Goal: Task Accomplishment & Management: Use online tool/utility

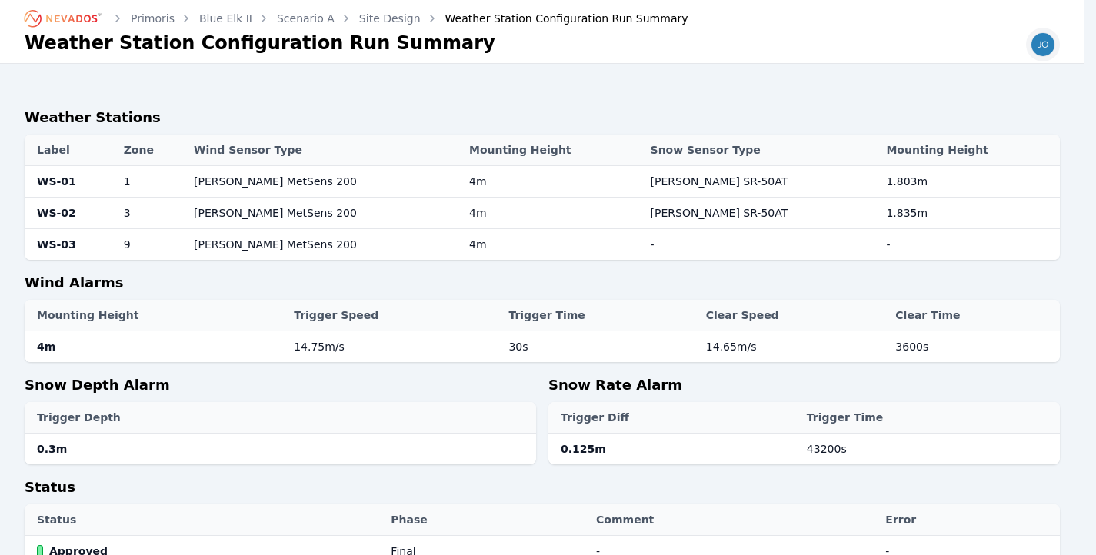
click at [1054, 49] on img "button" at bounding box center [1042, 44] width 25 height 25
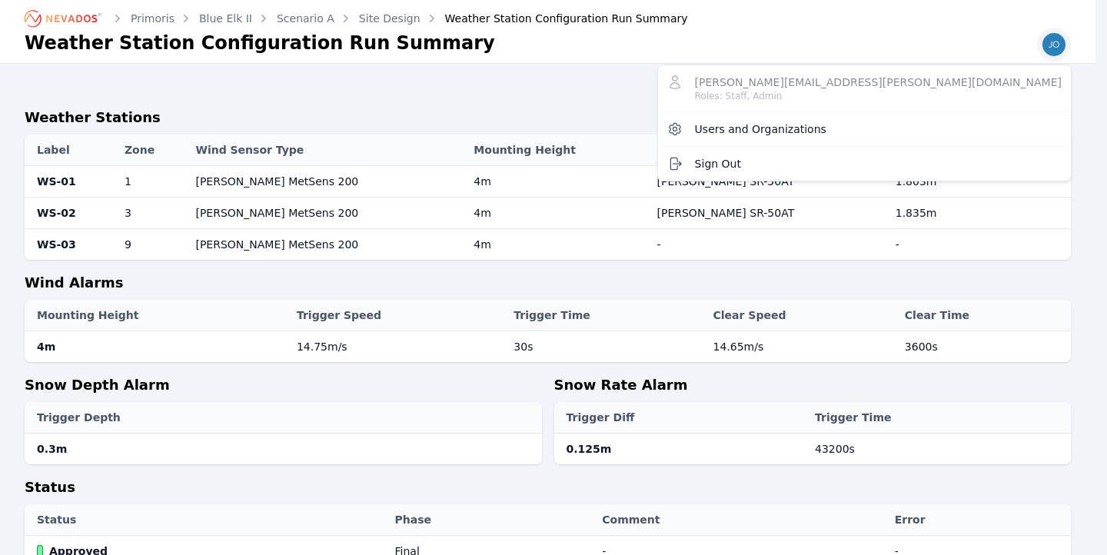
click at [800, 98] on div "Primoris Blue Elk II Scenario A Site Design Weather Station Configuration Run S…" at bounding box center [548, 461] width 1096 height 923
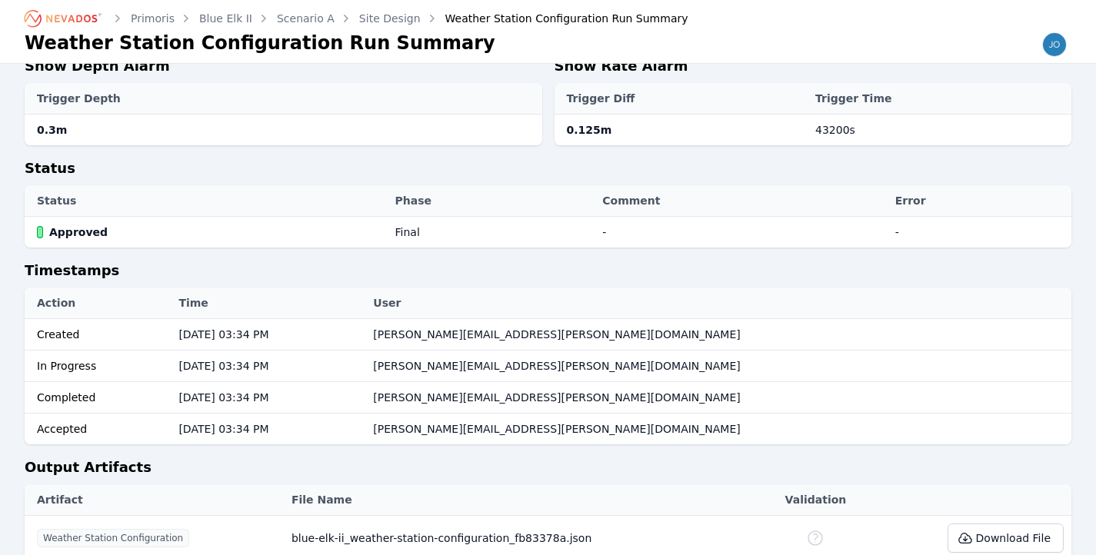
scroll to position [418, 0]
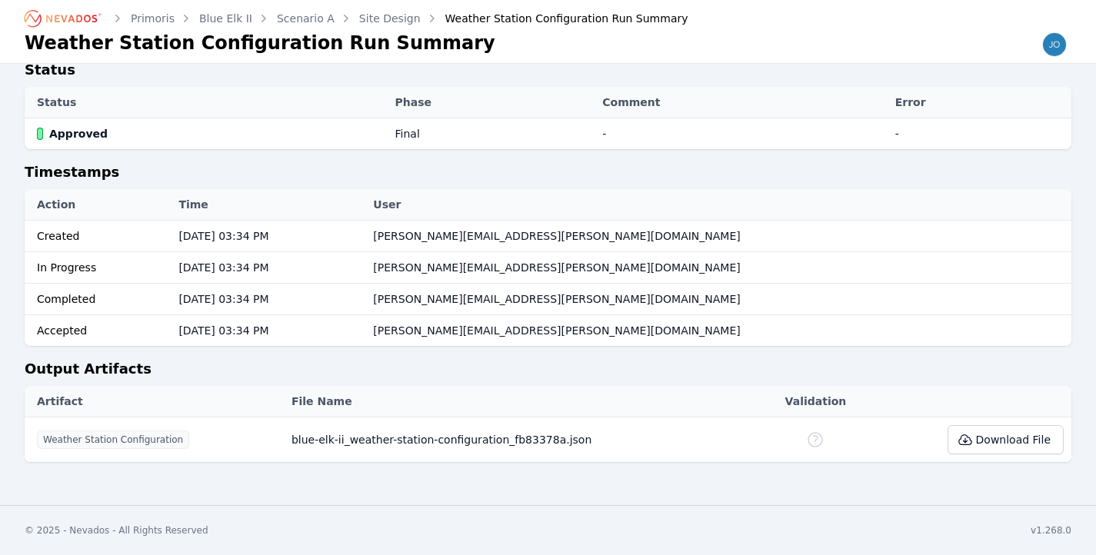
click at [1023, 444] on button "Download File" at bounding box center [1005, 439] width 116 height 29
click at [969, 442] on icon at bounding box center [964, 440] width 12 height 10
drag, startPoint x: 460, startPoint y: 434, endPoint x: 513, endPoint y: 441, distance: 53.4
click at [471, 444] on td "blue-elk-ii_weather-station-configuration_fb83378a.json" at bounding box center [521, 440] width 474 height 45
click at [881, 454] on div "Download File" at bounding box center [971, 439] width 183 height 29
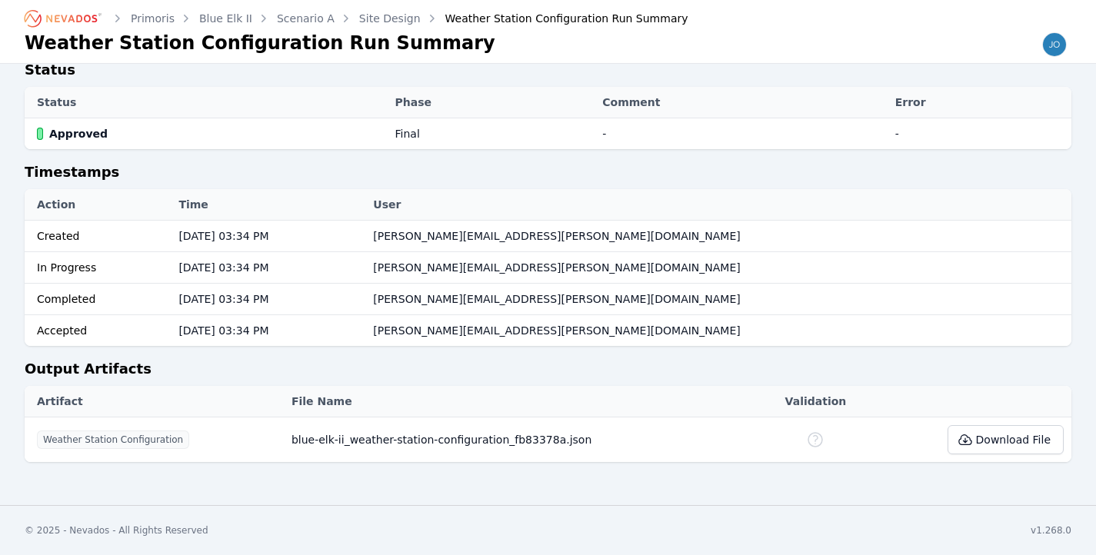
click at [970, 441] on icon at bounding box center [964, 440] width 12 height 10
click at [973, 446] on icon at bounding box center [964, 439] width 15 height 15
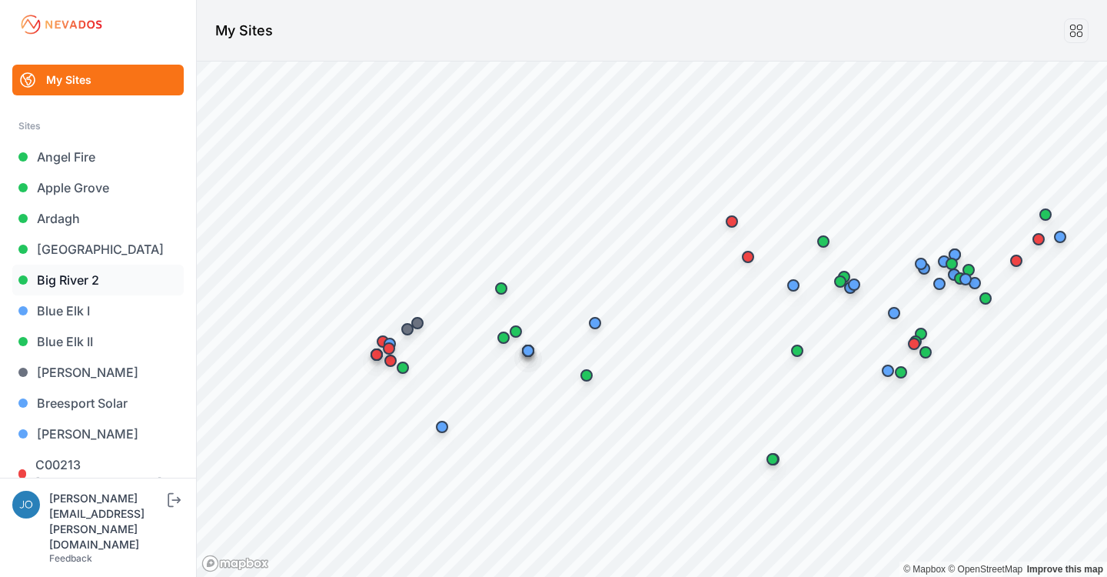
click at [58, 275] on link "Big River 2" at bounding box center [97, 280] width 171 height 31
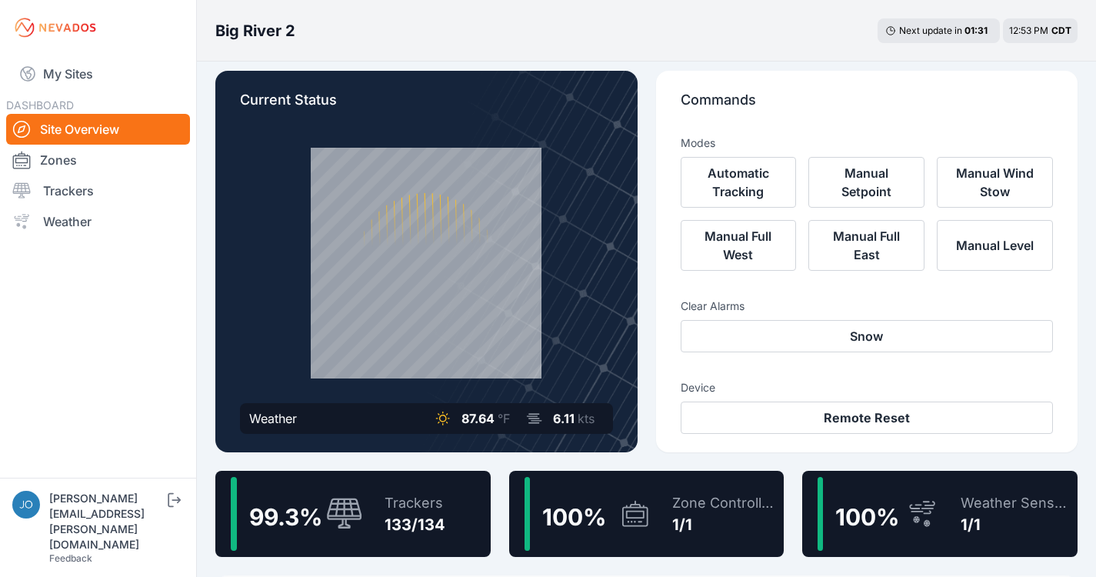
scroll to position [13, 0]
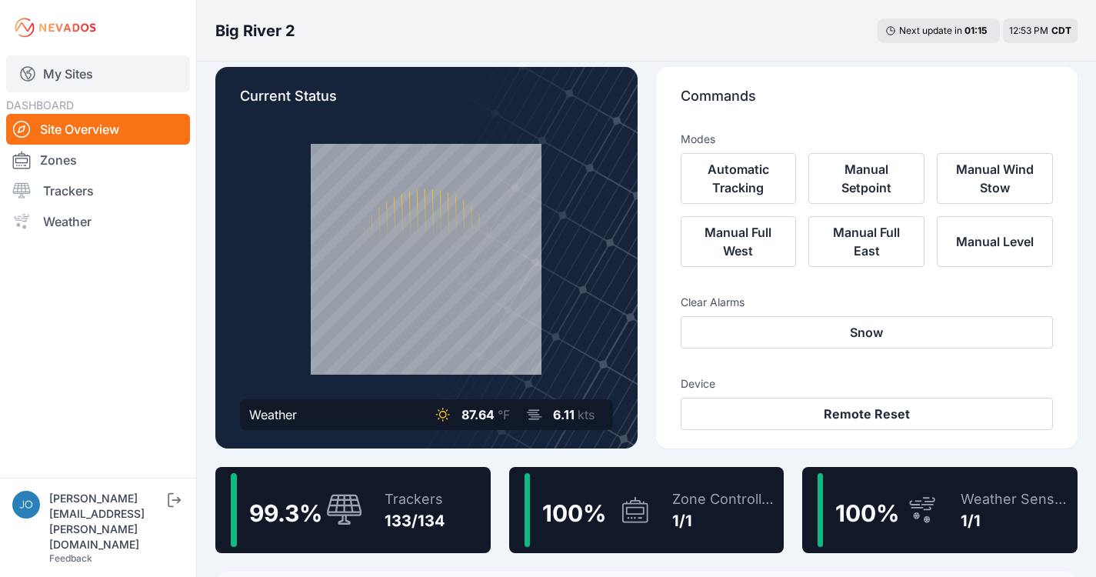
click at [82, 81] on link "My Sites" at bounding box center [98, 73] width 184 height 37
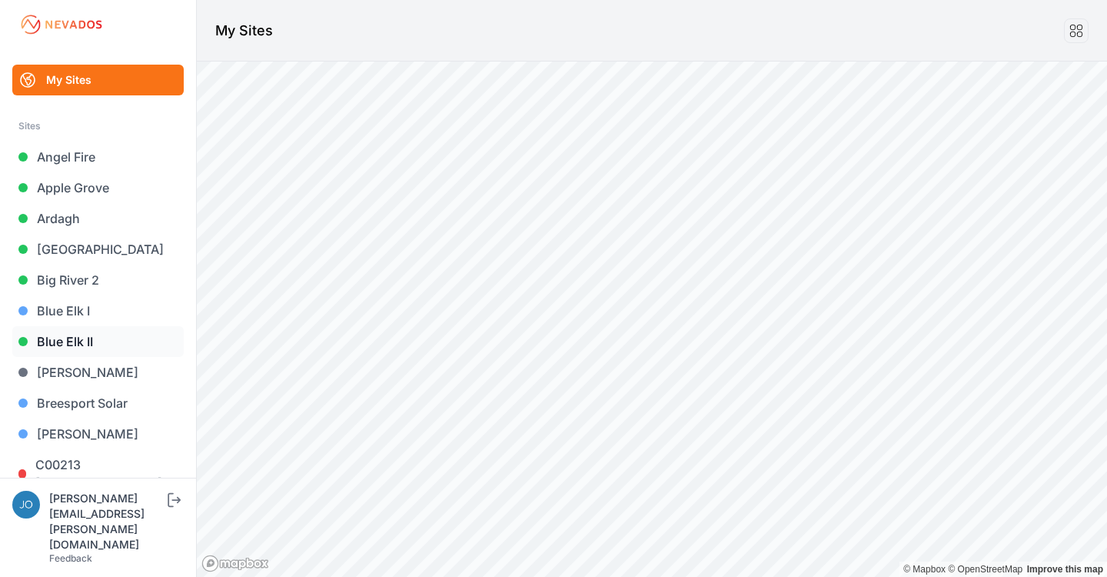
click at [69, 332] on link "Blue Elk II" at bounding box center [97, 341] width 171 height 31
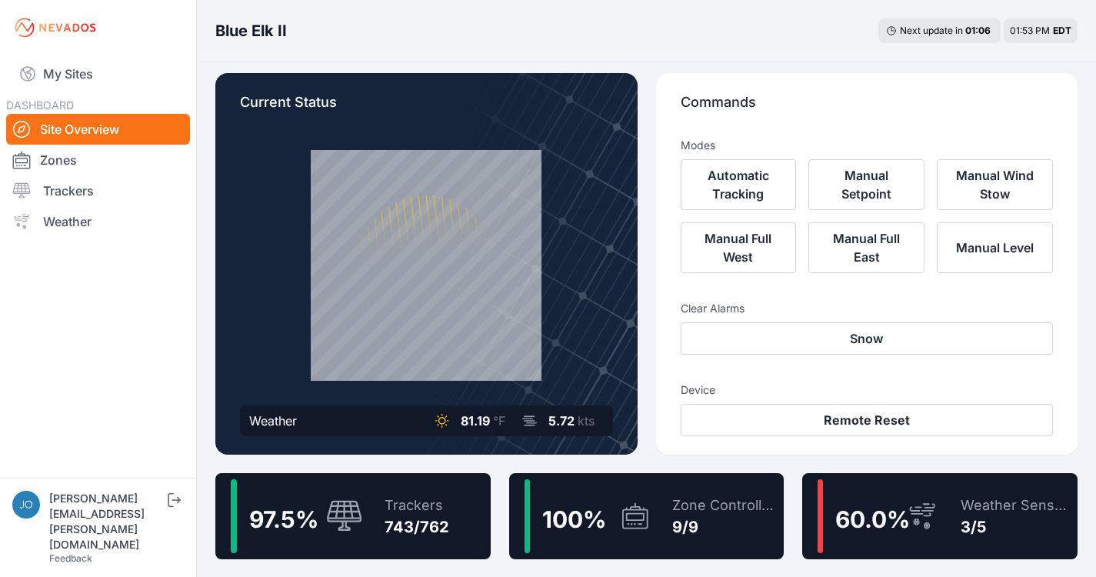
scroll to position [21, 0]
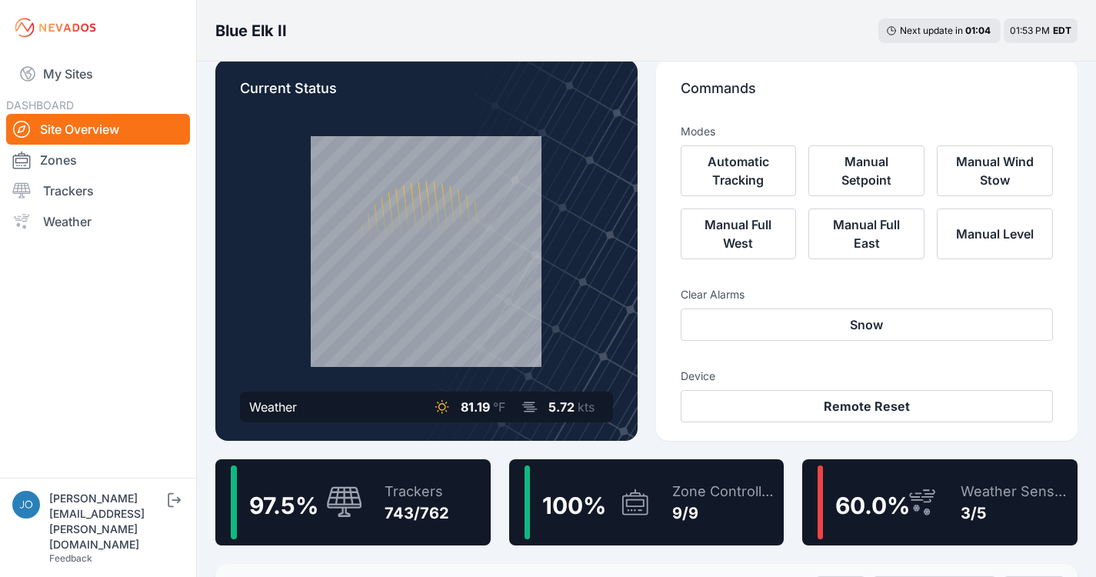
click at [453, 489] on div "97.5 % Trackers 743/762" at bounding box center [352, 502] width 275 height 86
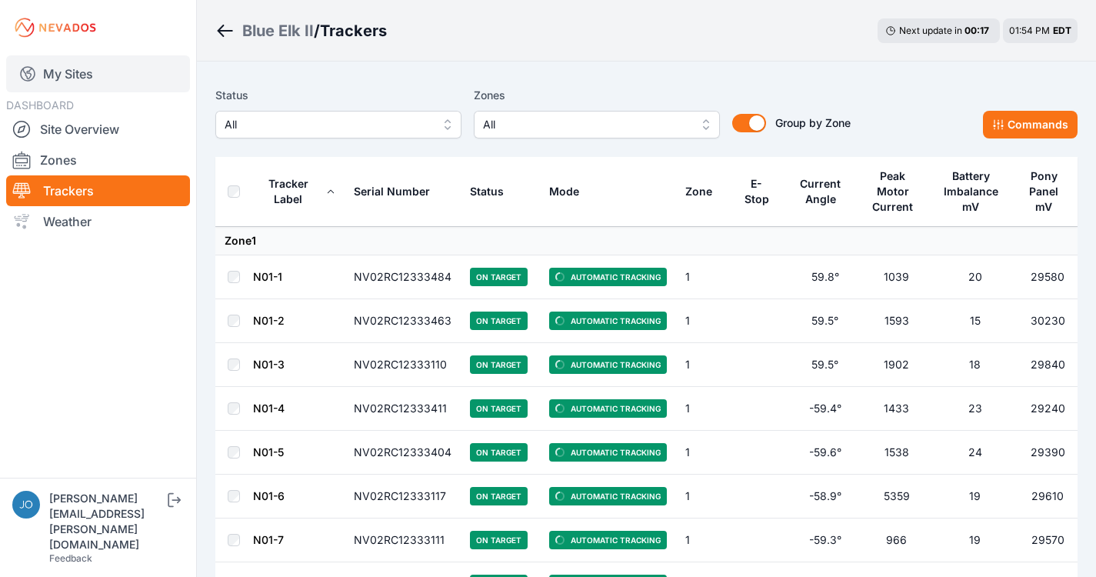
click at [69, 81] on link "My Sites" at bounding box center [98, 73] width 184 height 37
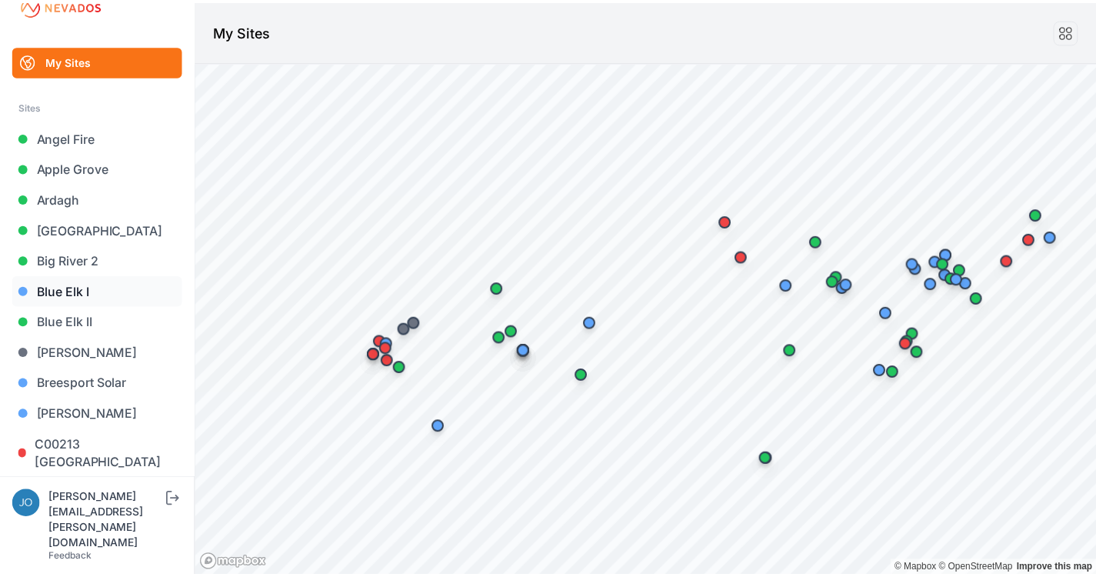
scroll to position [22, 0]
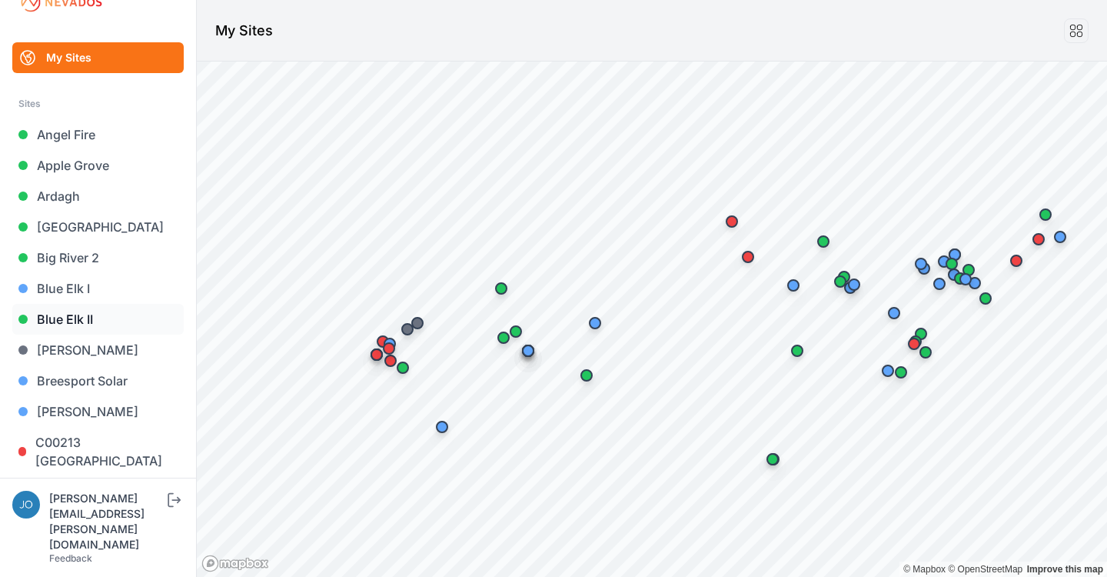
click at [59, 323] on link "Blue Elk II" at bounding box center [97, 319] width 171 height 31
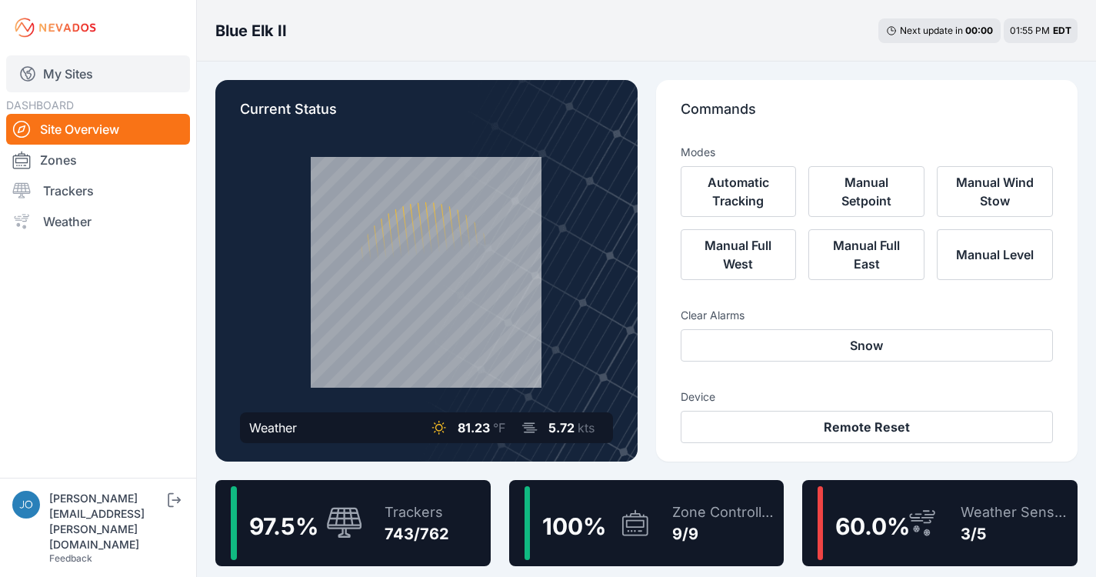
click at [56, 66] on link "My Sites" at bounding box center [98, 73] width 184 height 37
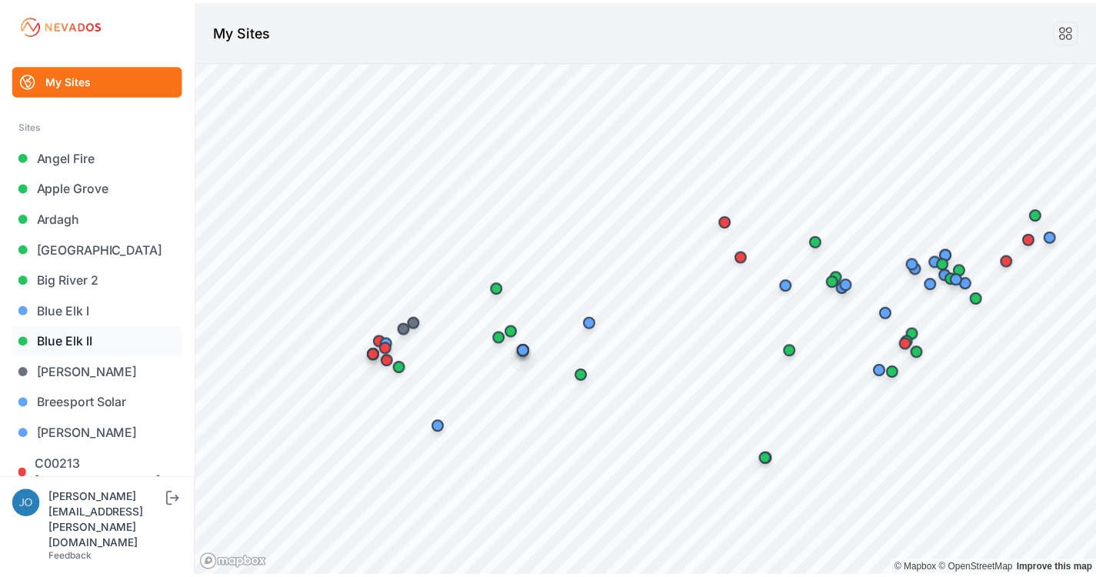
scroll to position [3, 0]
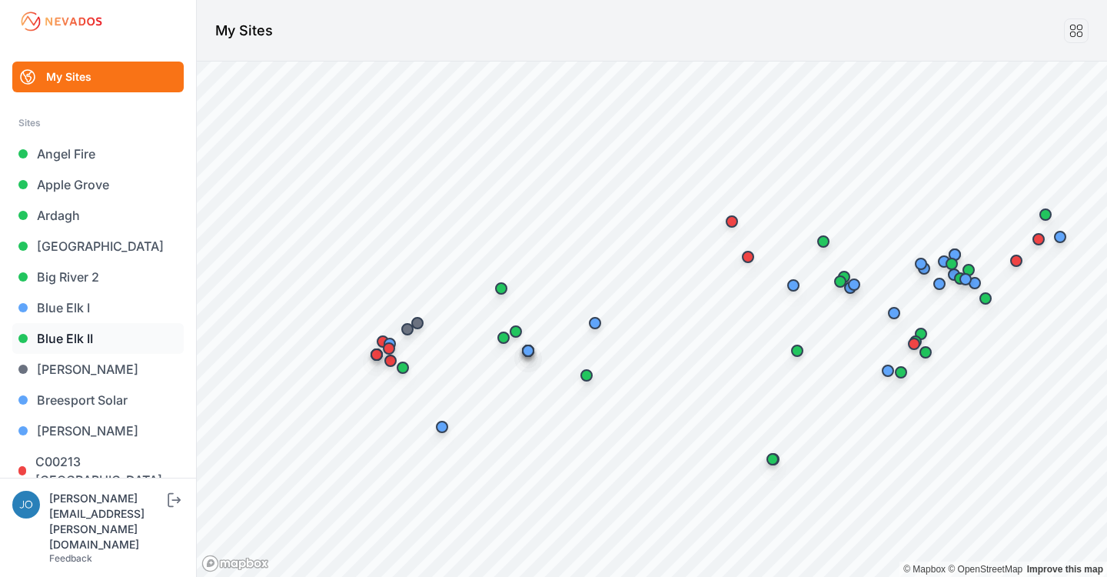
click at [79, 339] on link "Blue Elk II" at bounding box center [97, 338] width 171 height 31
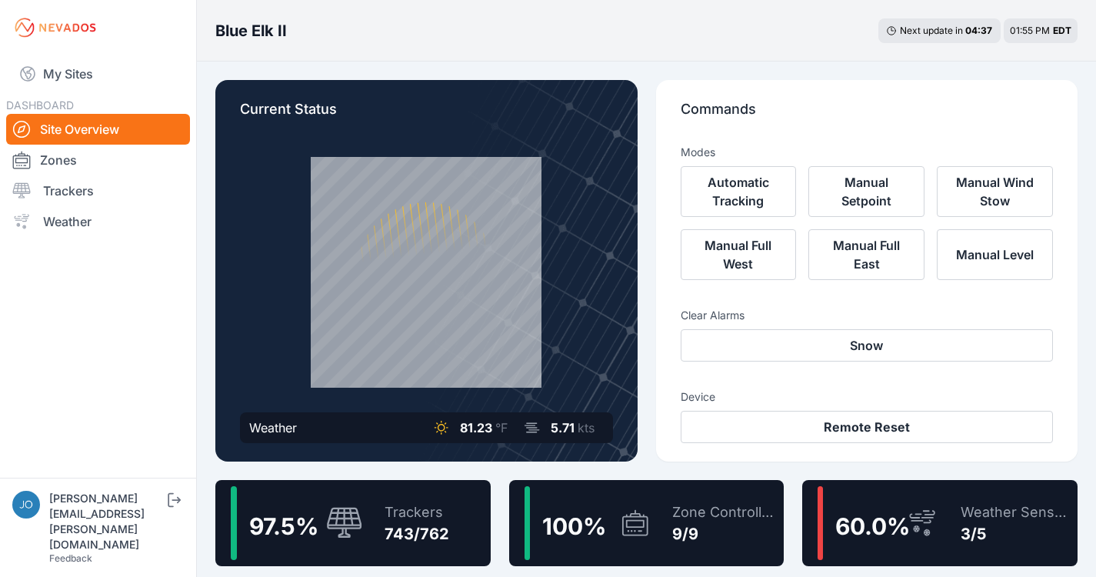
scroll to position [3, 0]
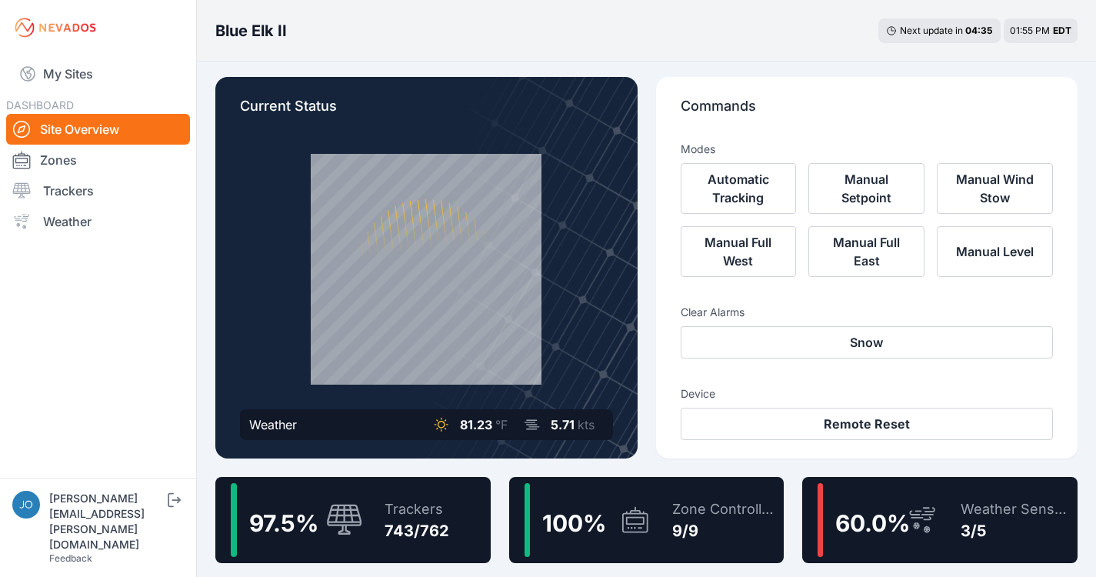
click at [418, 488] on div "Trackers 743/762" at bounding box center [409, 520] width 80 height 74
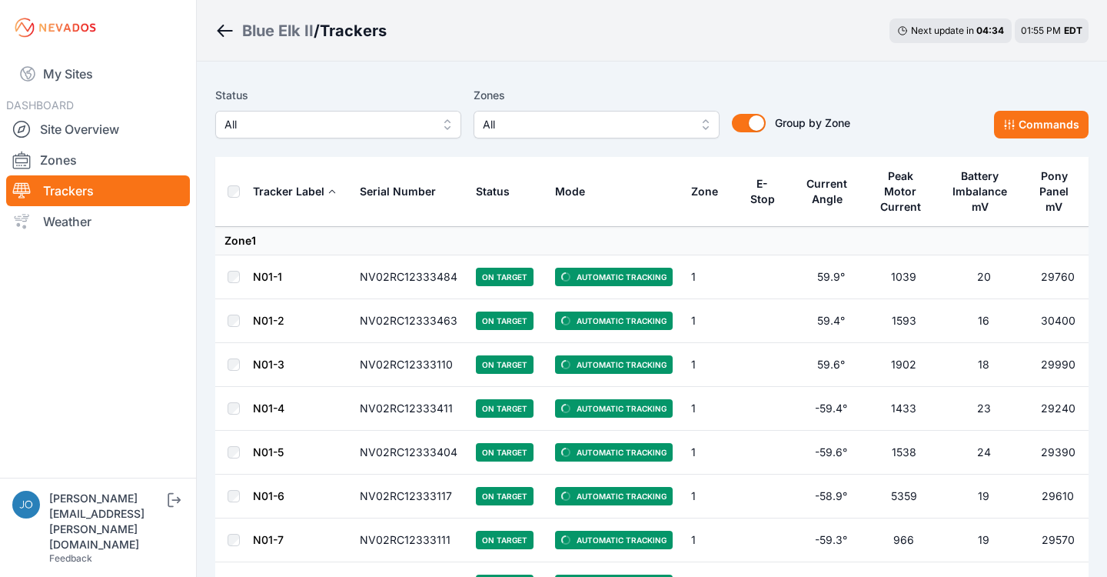
click at [361, 131] on span "All" at bounding box center [328, 124] width 206 height 18
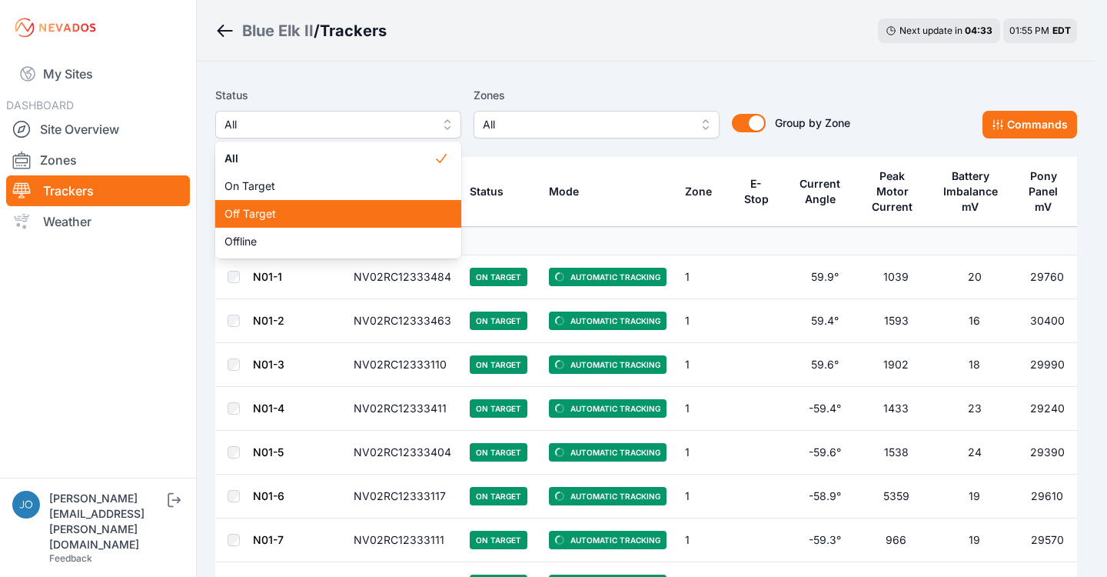
click at [325, 214] on span "Off Target" at bounding box center [329, 213] width 209 height 15
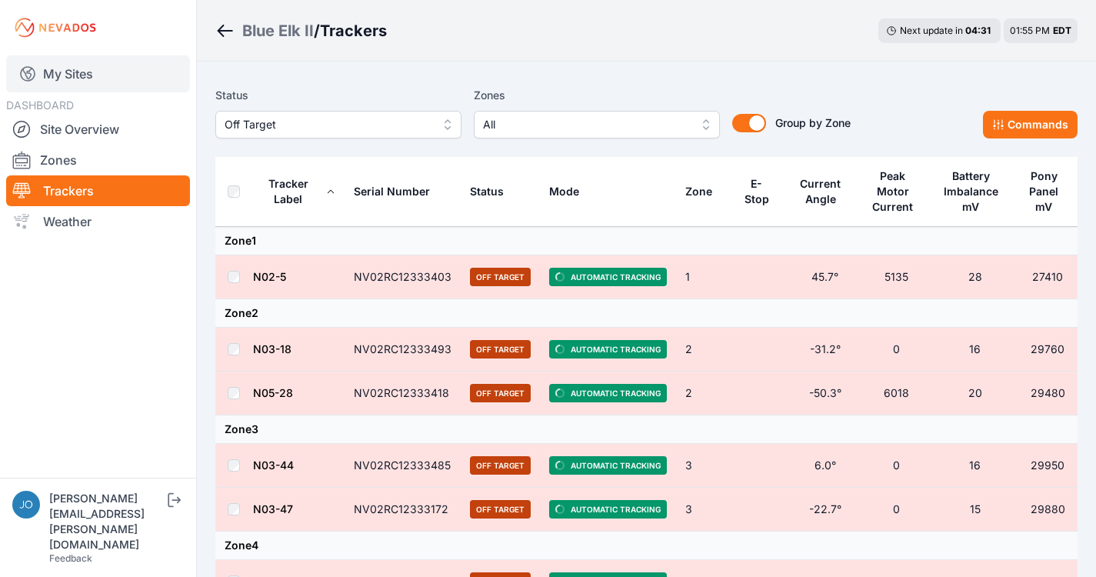
click at [62, 78] on link "My Sites" at bounding box center [98, 73] width 184 height 37
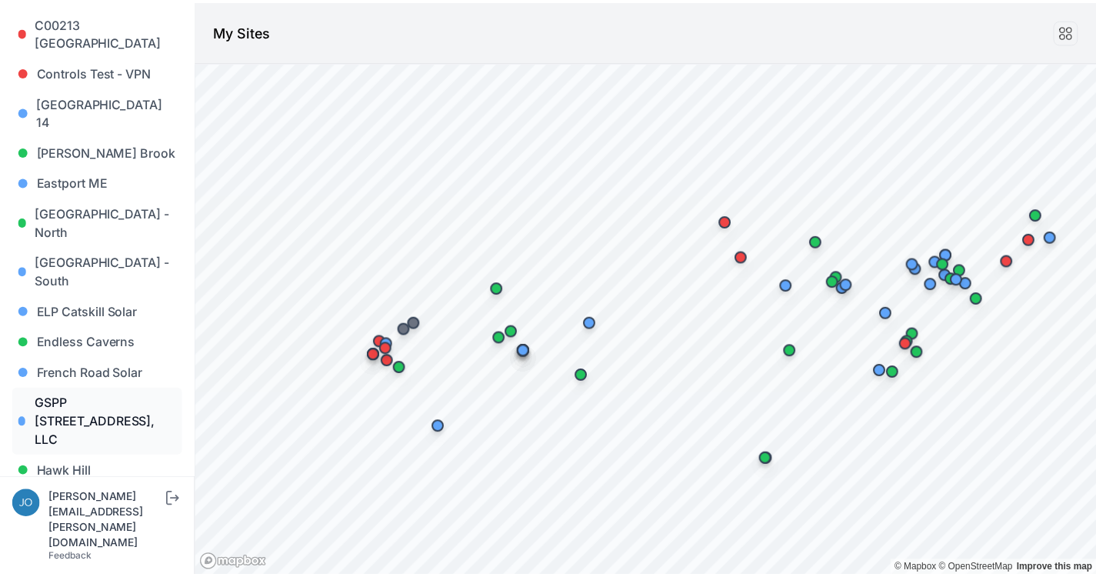
scroll to position [445, 0]
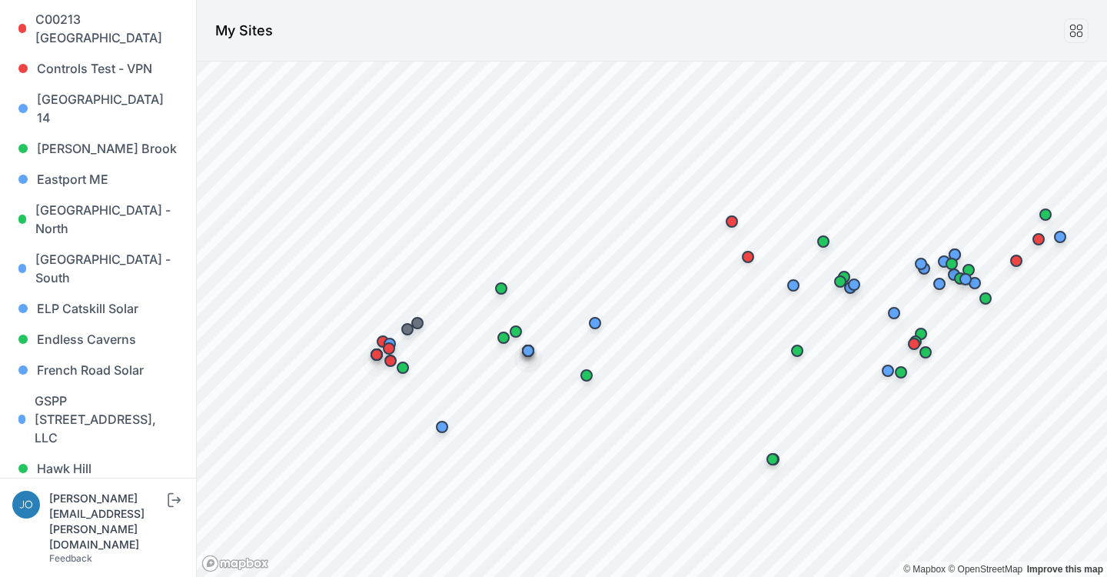
click at [42, 514] on link "Iris" at bounding box center [97, 529] width 171 height 31
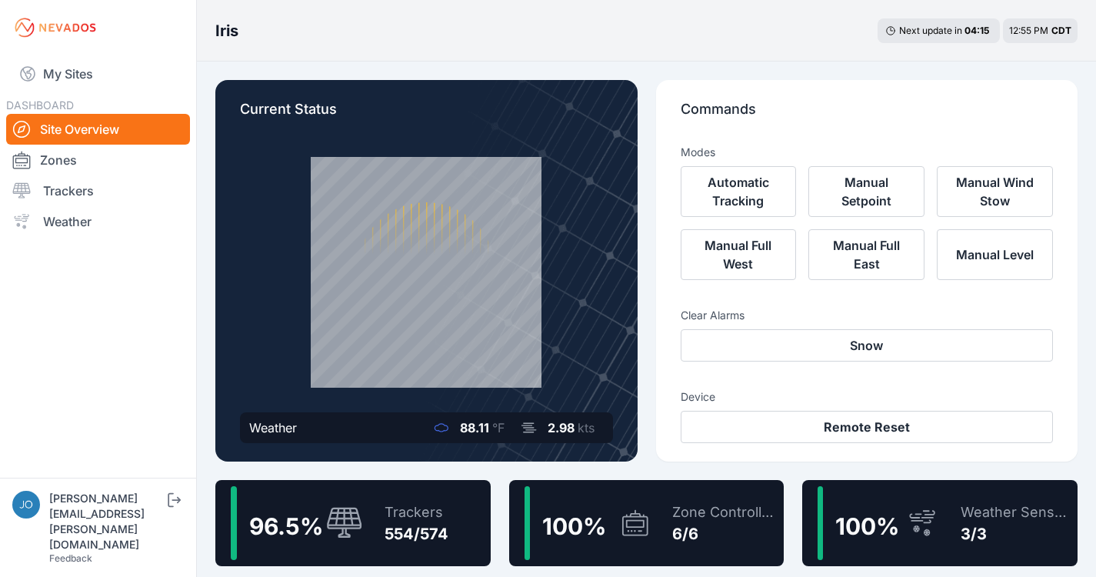
scroll to position [10, 0]
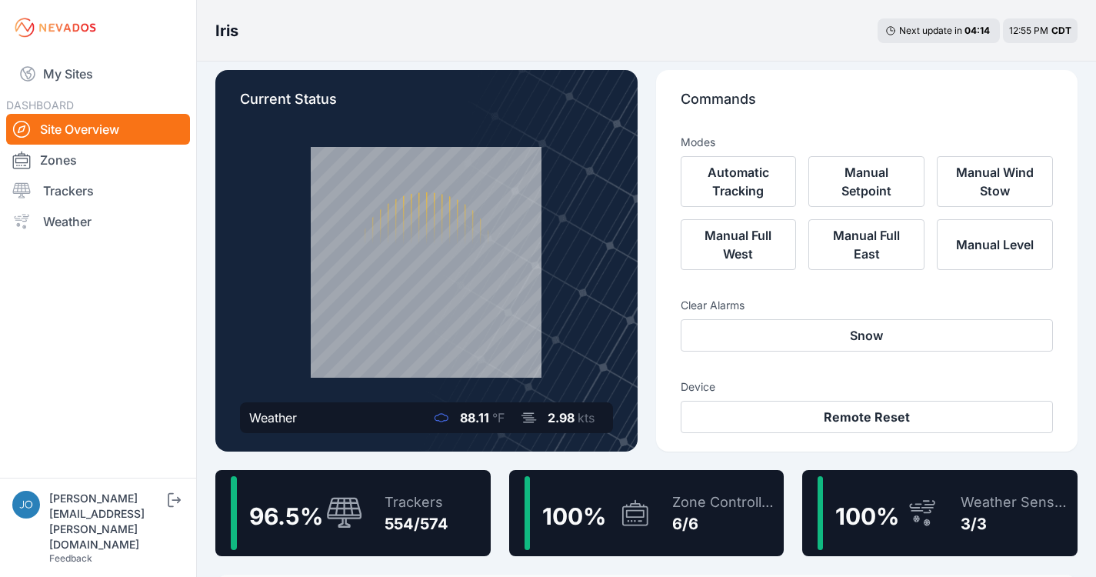
click at [454, 492] on div "96.5 % Trackers 554/574" at bounding box center [352, 513] width 275 height 86
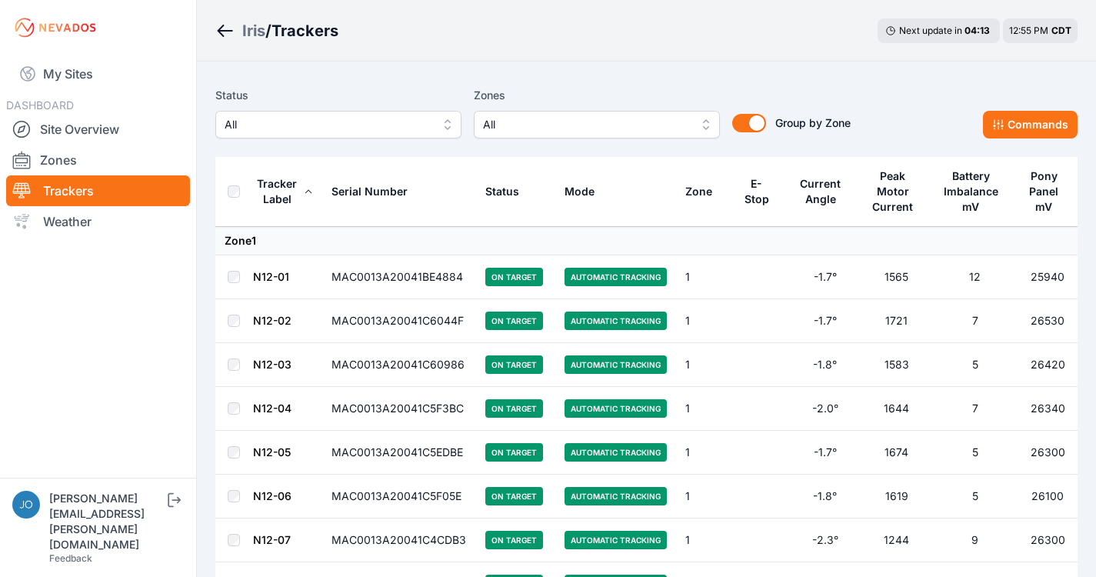
click at [341, 125] on span "All" at bounding box center [328, 124] width 206 height 18
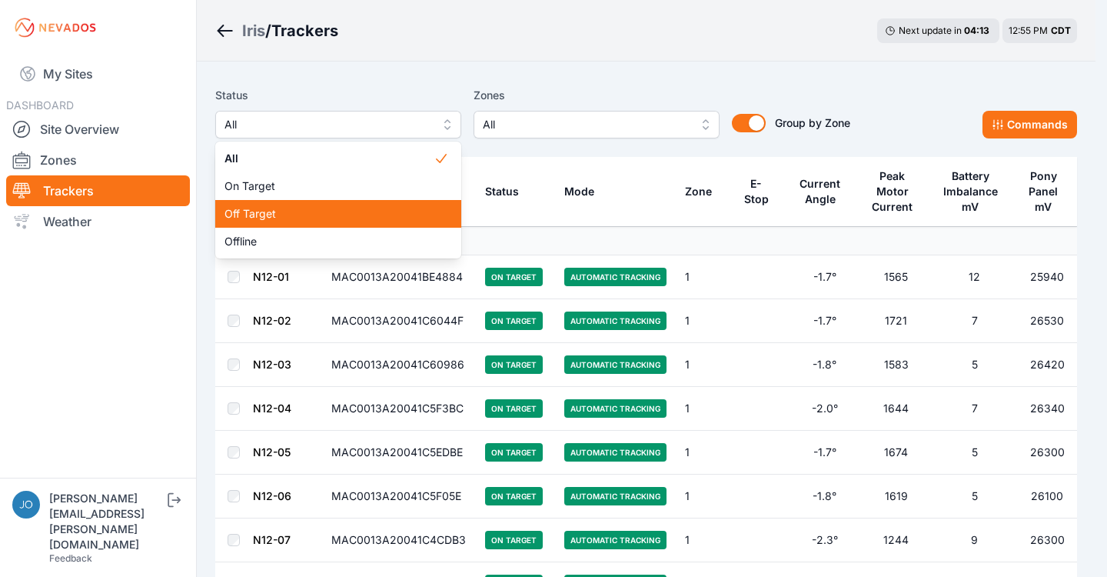
click at [307, 211] on span "Off Target" at bounding box center [329, 213] width 209 height 15
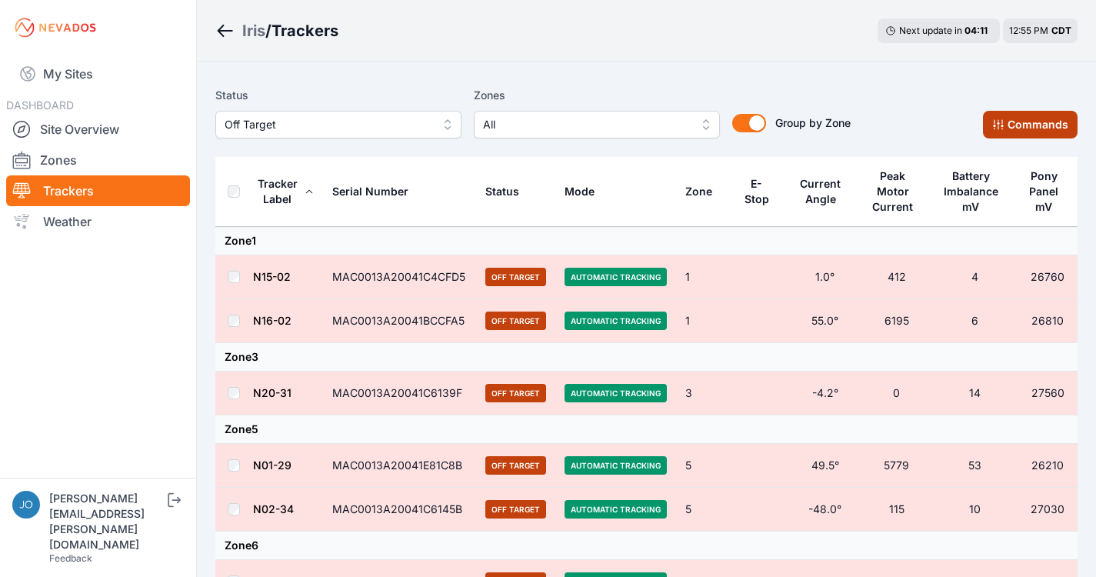
click at [990, 136] on button "Commands" at bounding box center [1030, 125] width 95 height 28
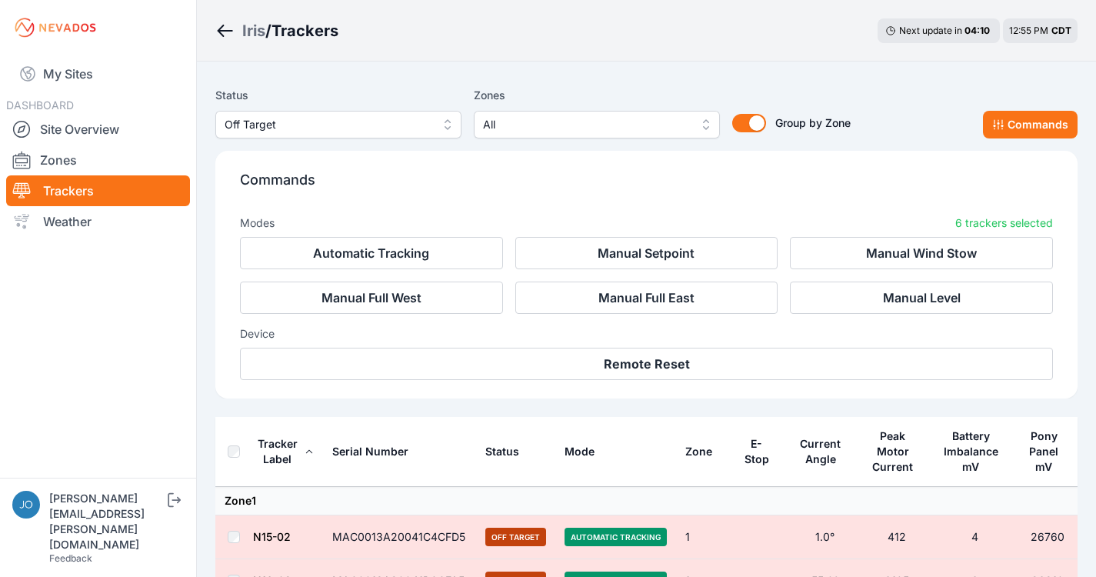
click at [574, 380] on div "Commands Modes 6 trackers selected Automatic Tracking Manual Setpoint Manual Wi…" at bounding box center [646, 275] width 862 height 248
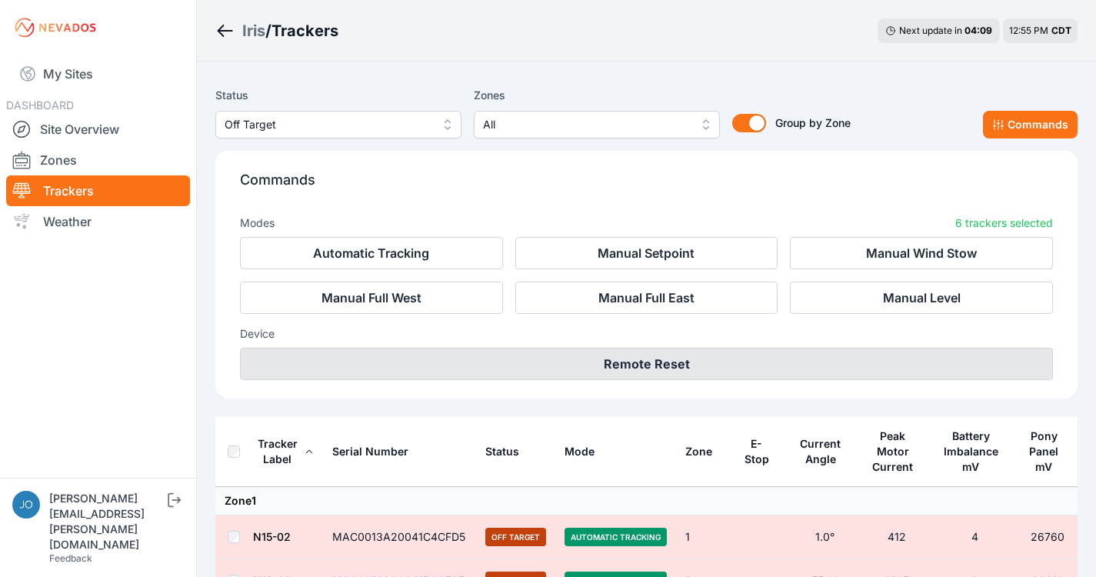
click at [576, 369] on button "Remote Reset" at bounding box center [646, 364] width 813 height 32
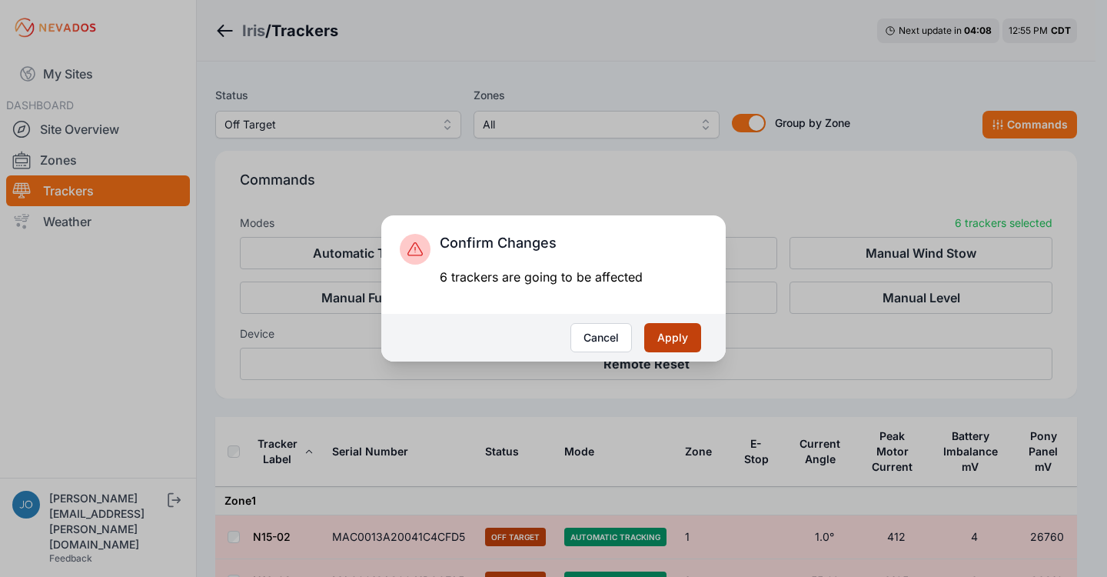
click at [676, 339] on button "Apply" at bounding box center [672, 337] width 57 height 29
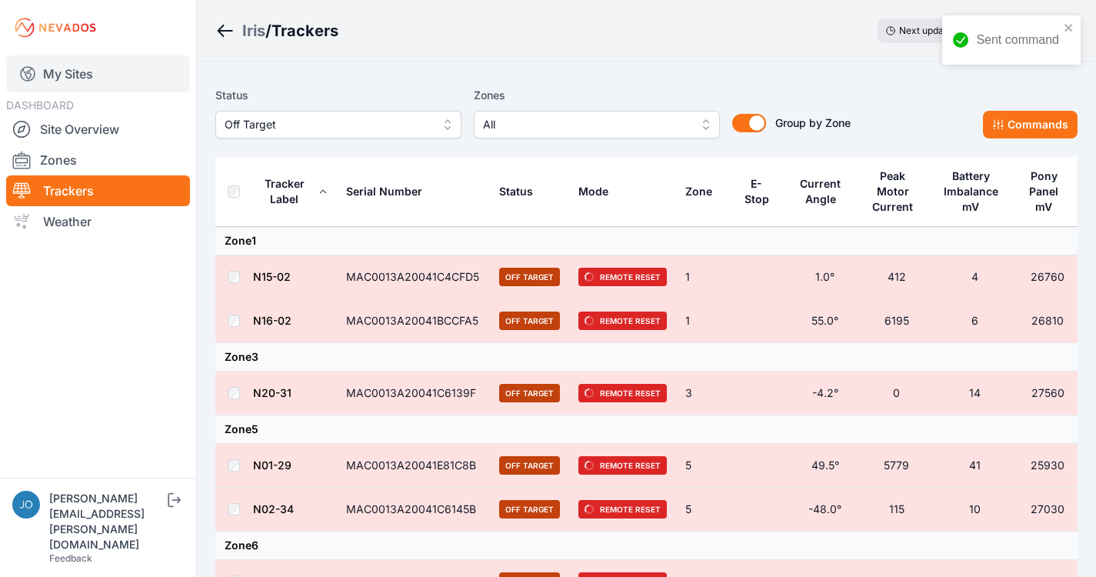
click at [92, 74] on link "My Sites" at bounding box center [98, 73] width 184 height 37
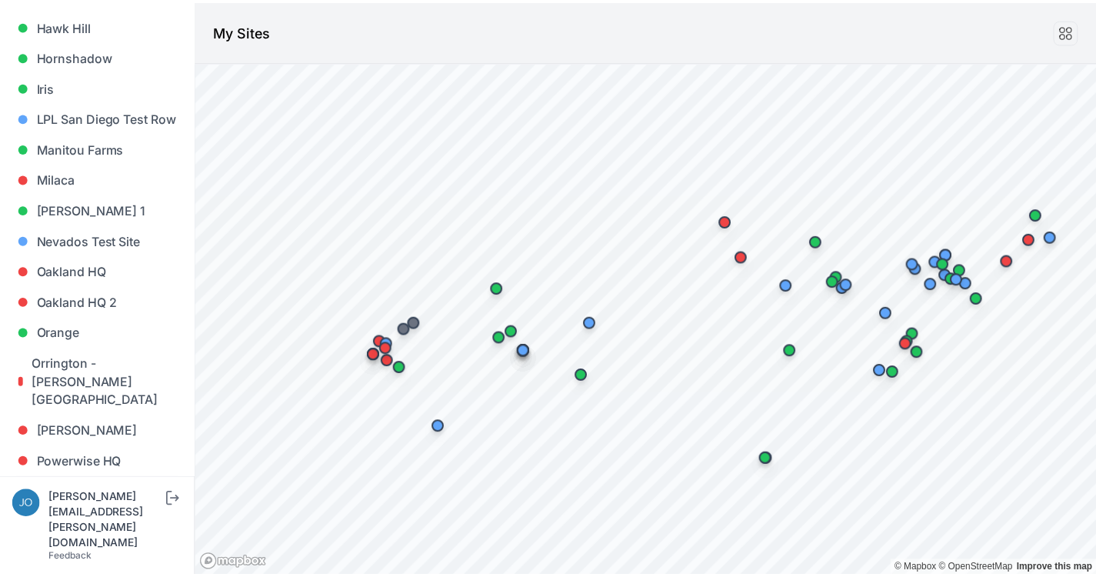
scroll to position [1008, 0]
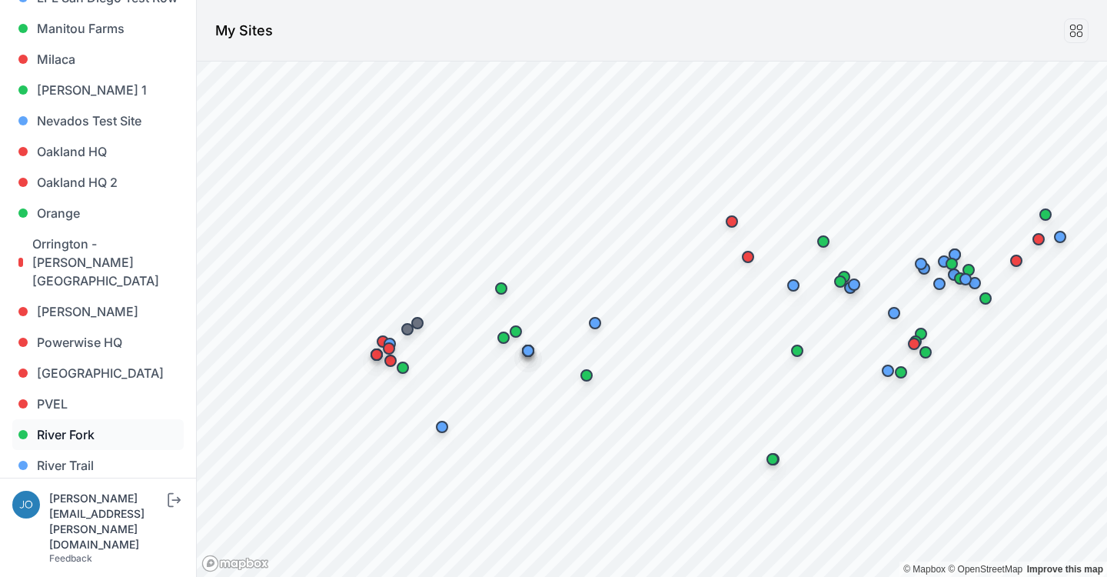
click at [74, 419] on link "River Fork" at bounding box center [97, 434] width 171 height 31
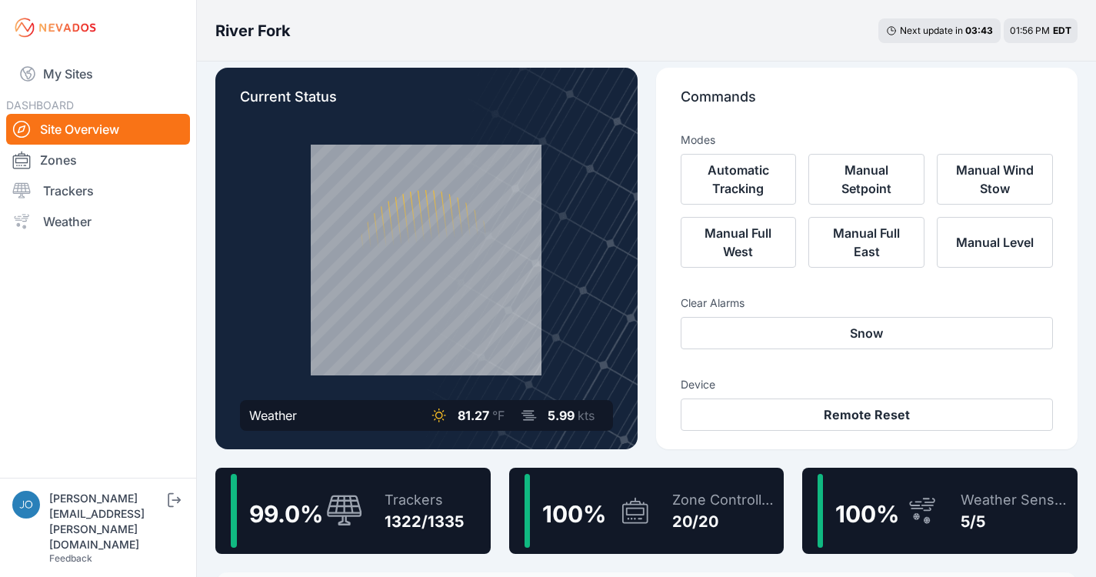
scroll to position [15, 0]
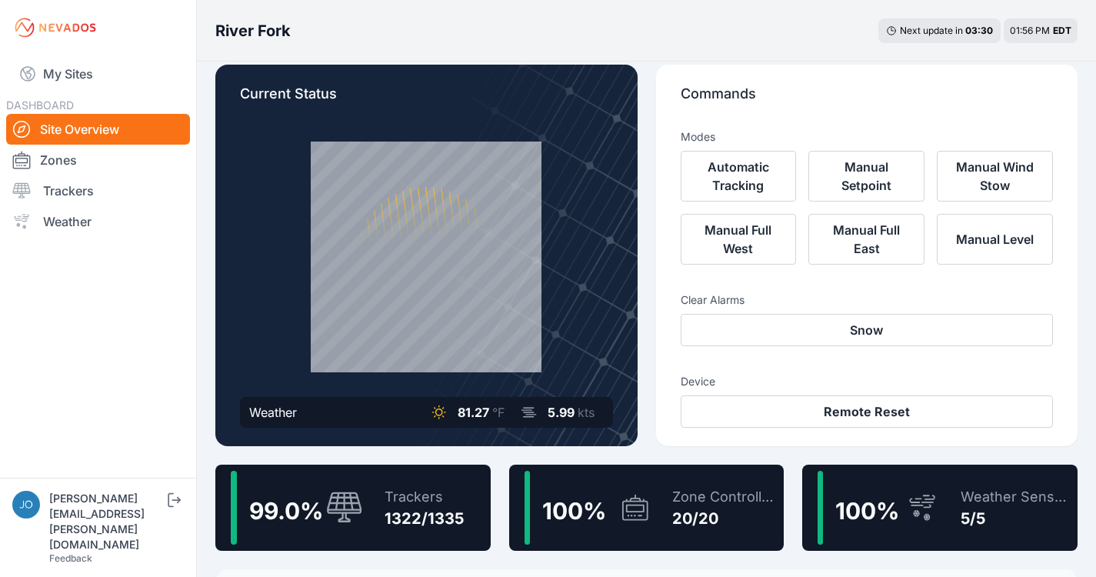
click at [417, 491] on div "Trackers" at bounding box center [423, 497] width 79 height 22
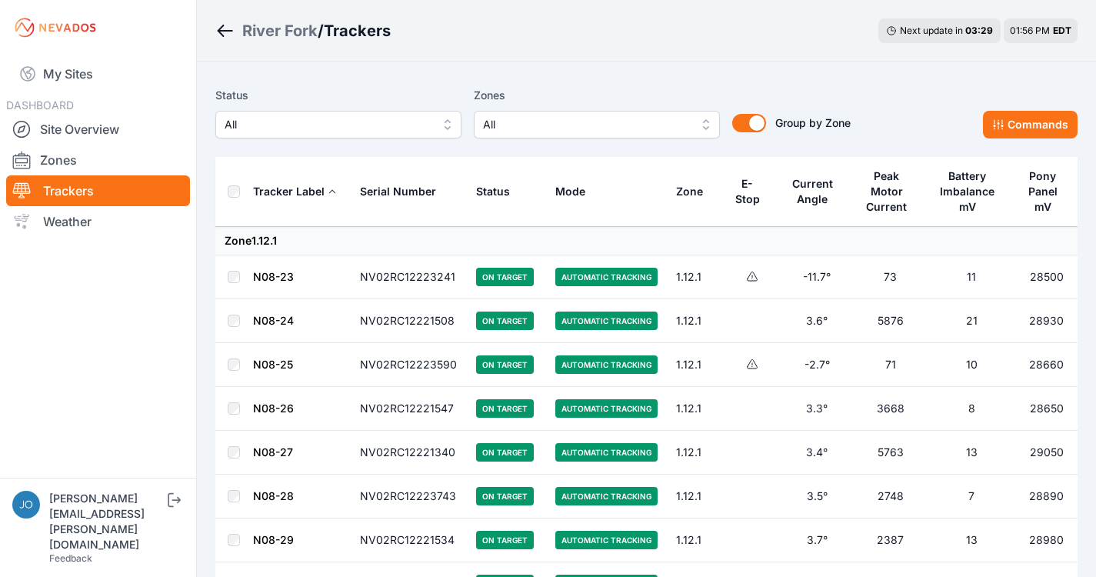
click at [305, 126] on span "All" at bounding box center [328, 124] width 206 height 18
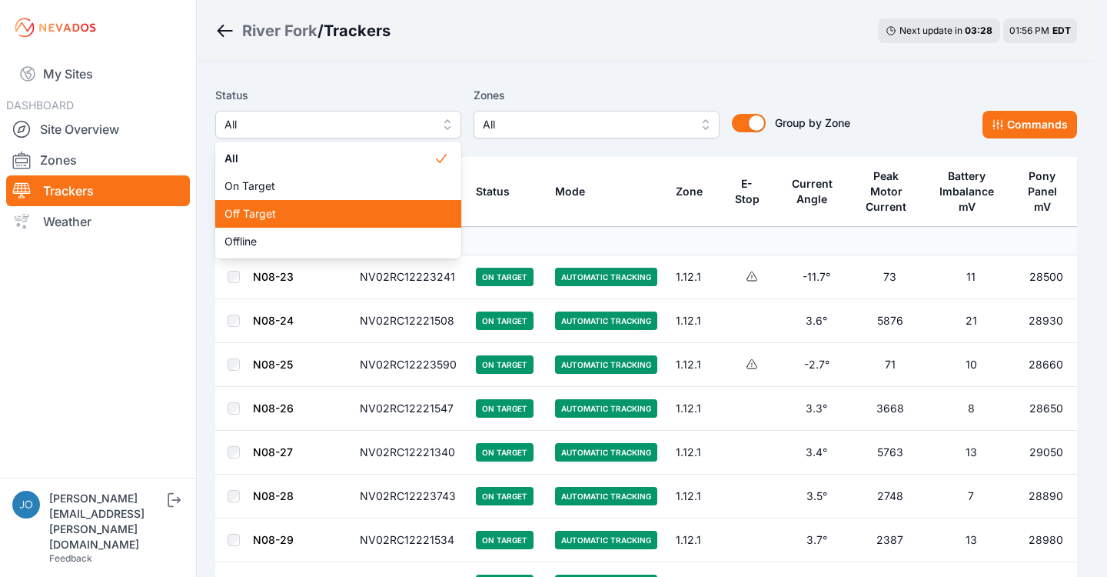
click at [271, 208] on span "Off Target" at bounding box center [329, 213] width 209 height 15
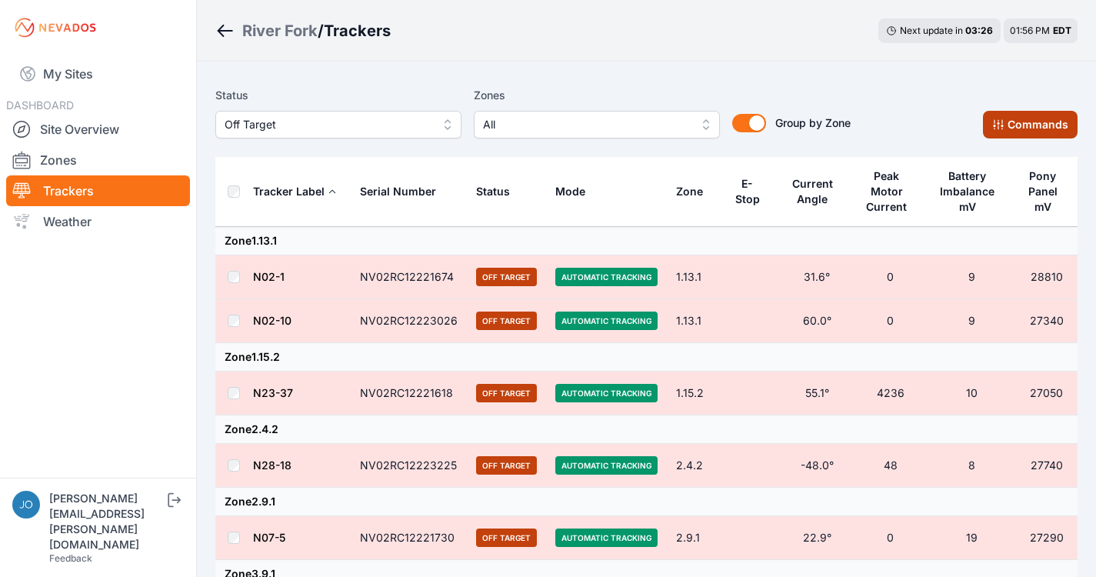
click at [1020, 130] on button "Commands" at bounding box center [1030, 125] width 95 height 28
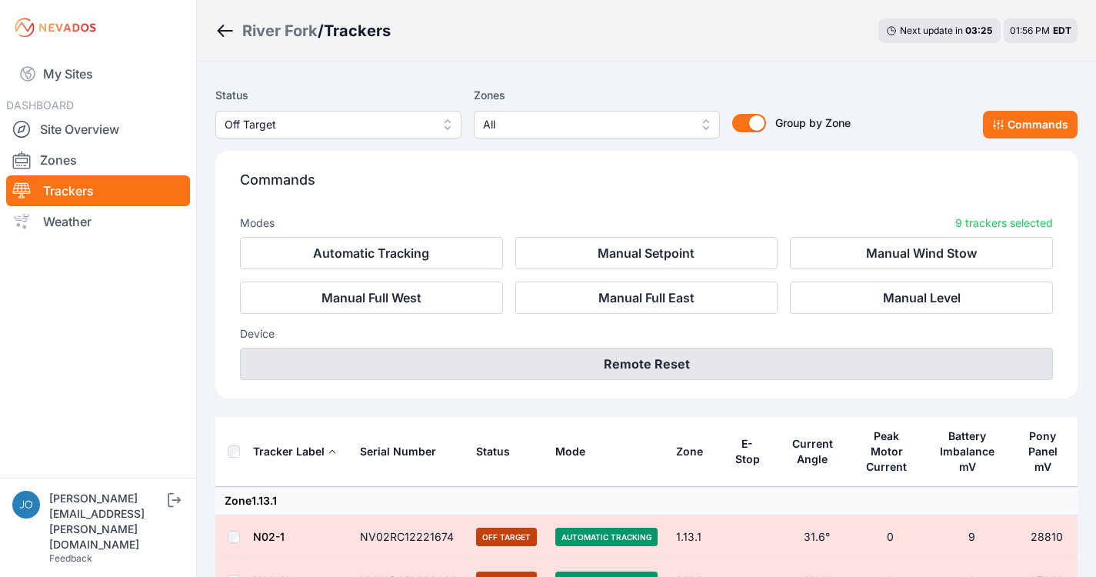
click at [637, 354] on button "Remote Reset" at bounding box center [646, 364] width 813 height 32
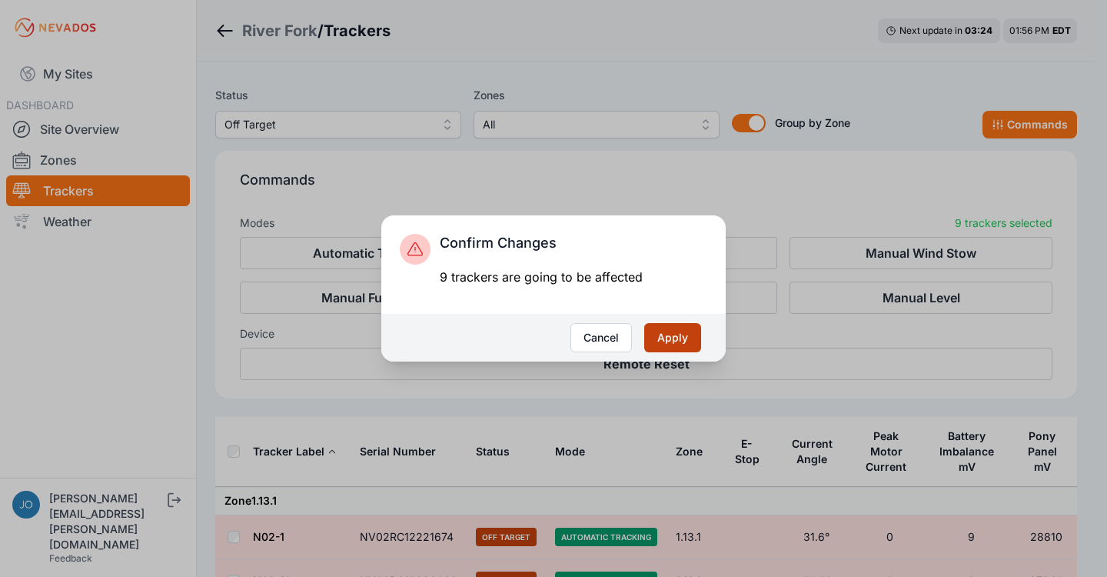
click at [691, 338] on button "Apply" at bounding box center [672, 337] width 57 height 29
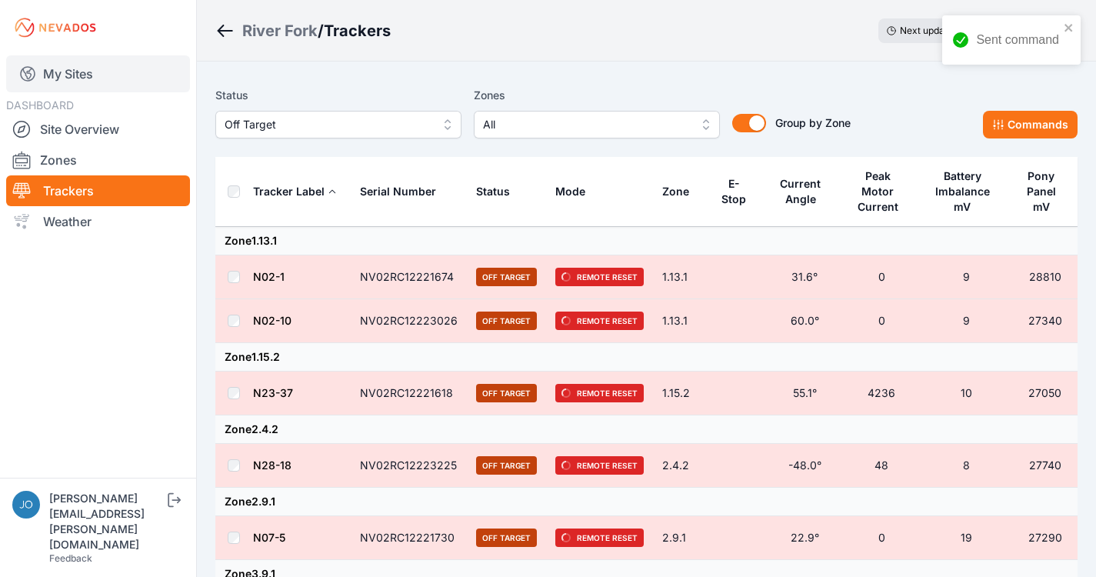
click at [80, 70] on link "My Sites" at bounding box center [98, 73] width 184 height 37
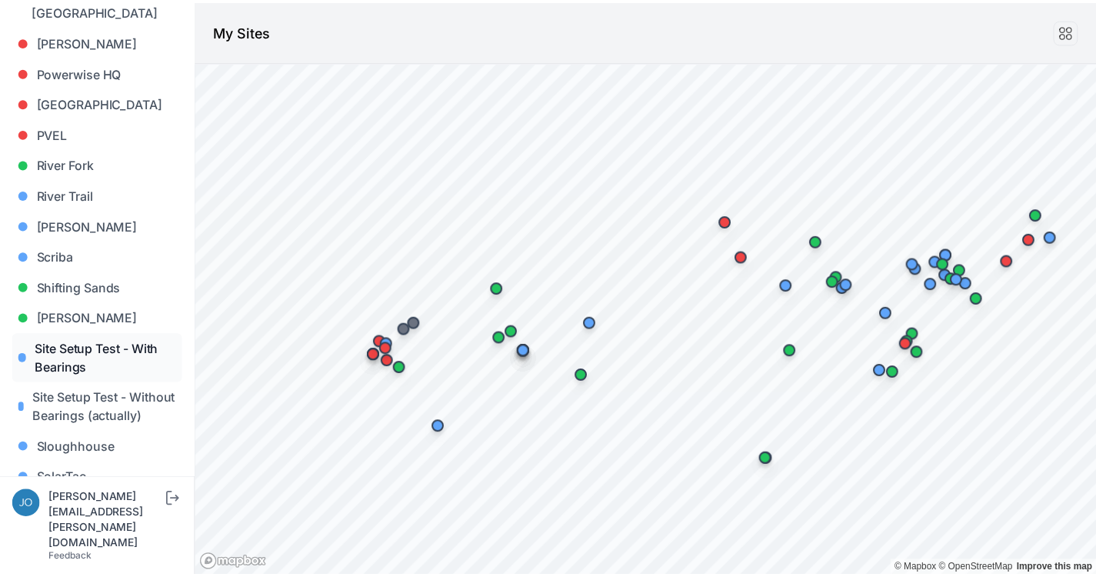
scroll to position [1317, 0]
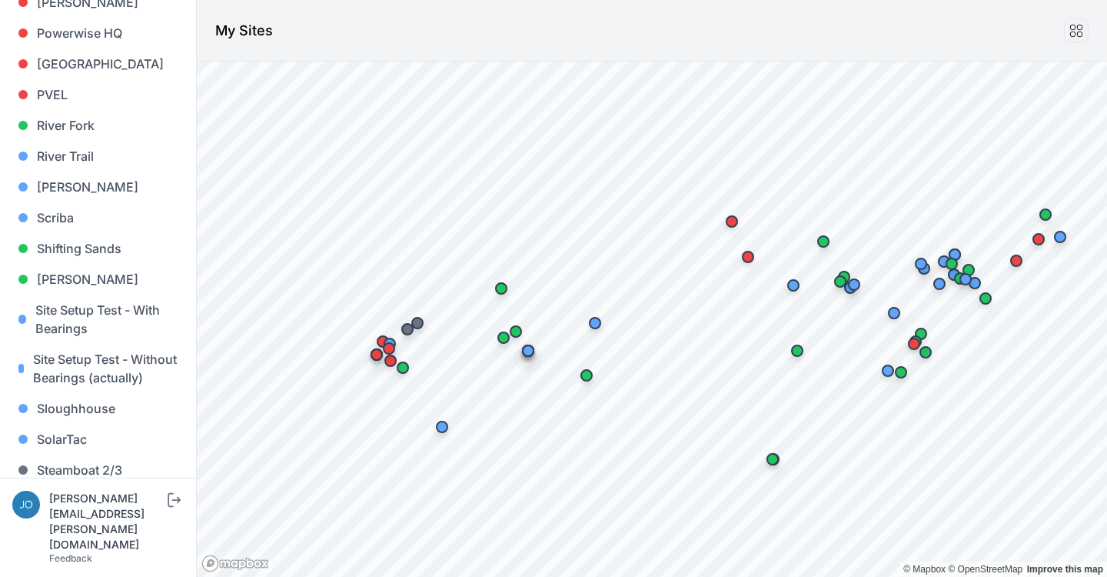
click at [58, 516] on link "[GEOGRAPHIC_DATA]" at bounding box center [97, 531] width 171 height 31
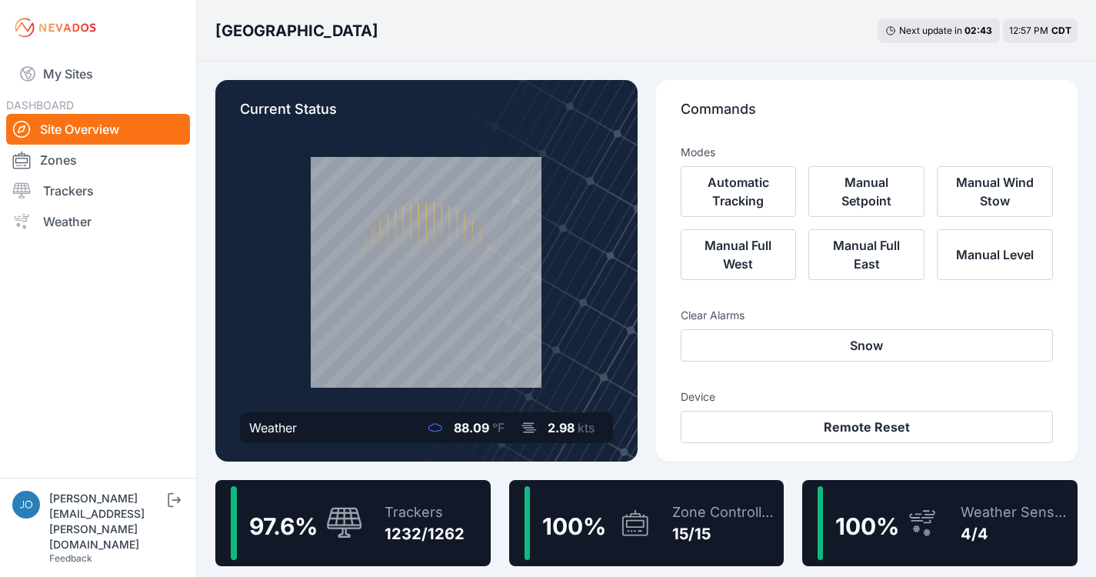
click at [389, 500] on div "Trackers 1232/1262" at bounding box center [416, 523] width 95 height 74
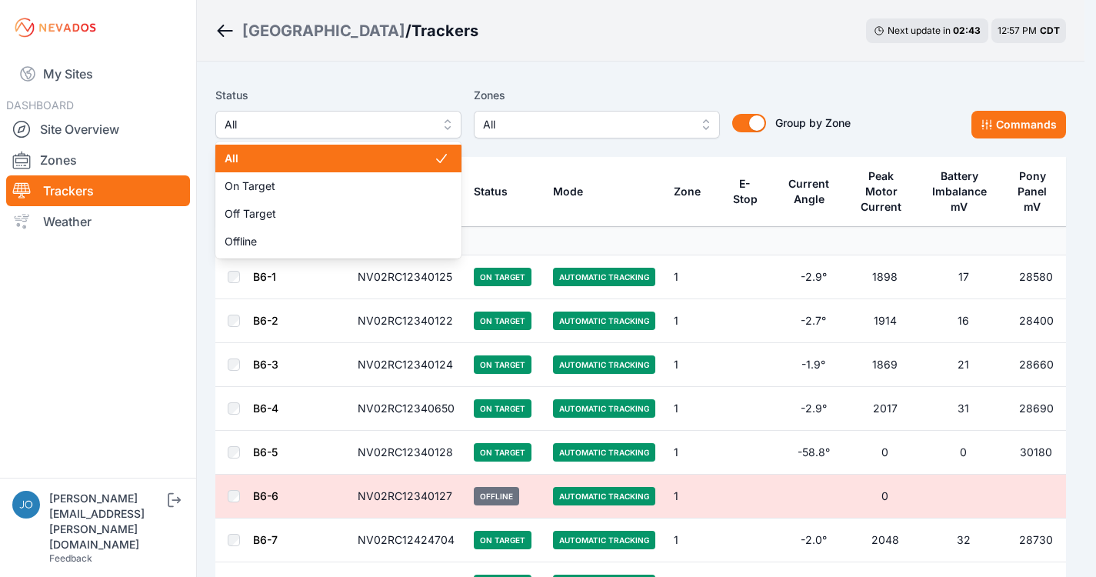
click at [268, 124] on span "All" at bounding box center [328, 124] width 206 height 18
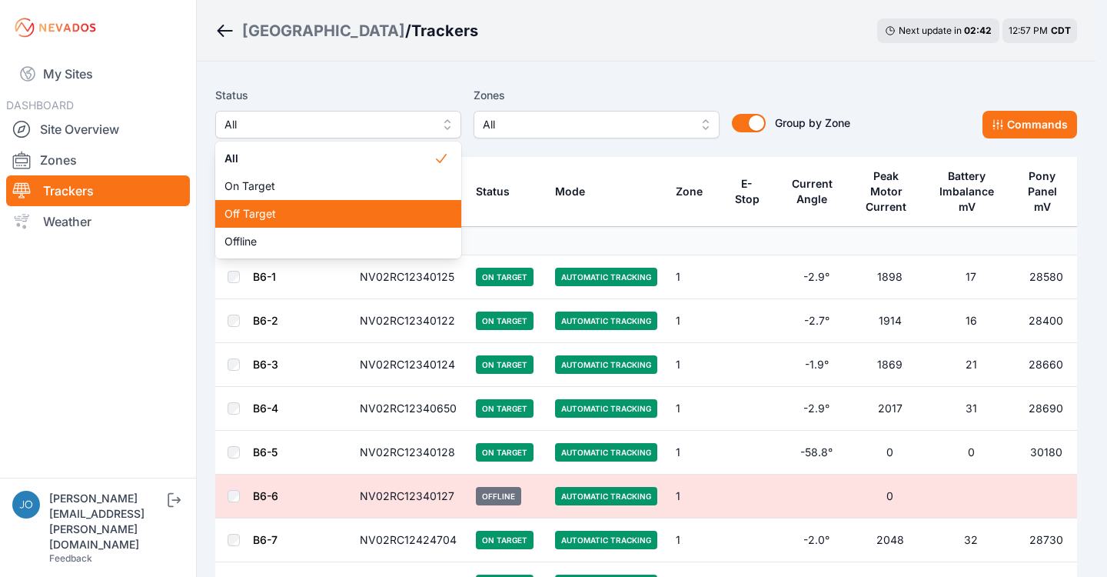
click at [265, 208] on span "Off Target" at bounding box center [329, 213] width 209 height 15
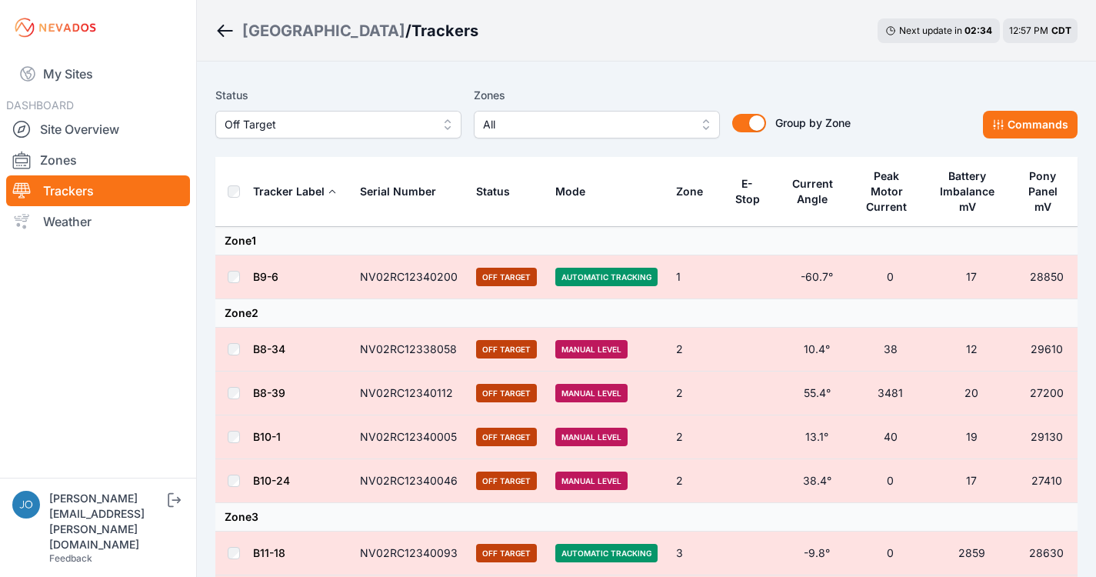
click at [271, 349] on link "B8-34" at bounding box center [269, 348] width 32 height 13
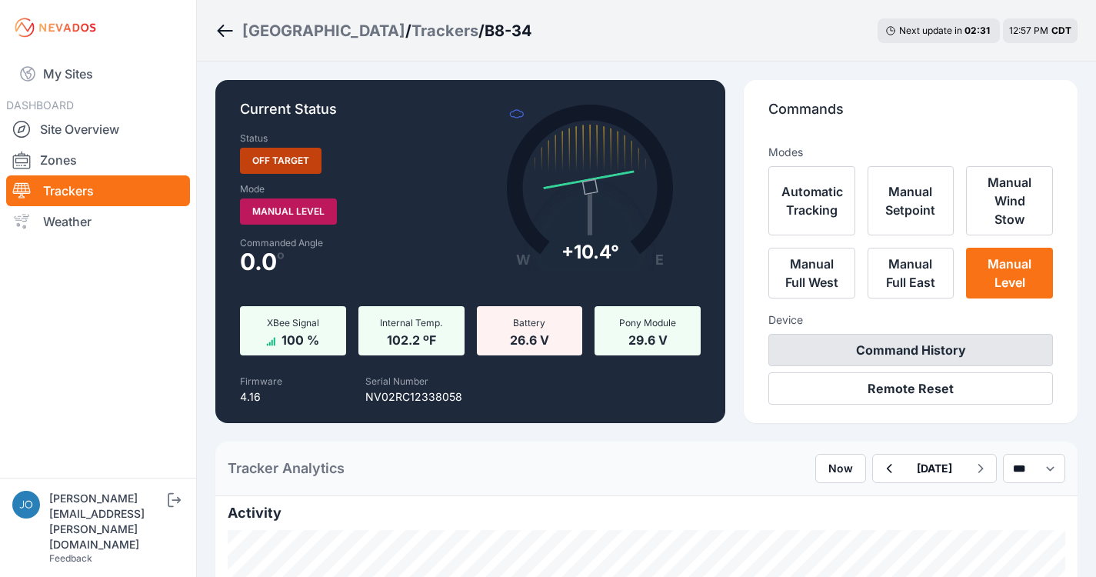
click at [904, 352] on button "Command History" at bounding box center [910, 350] width 285 height 32
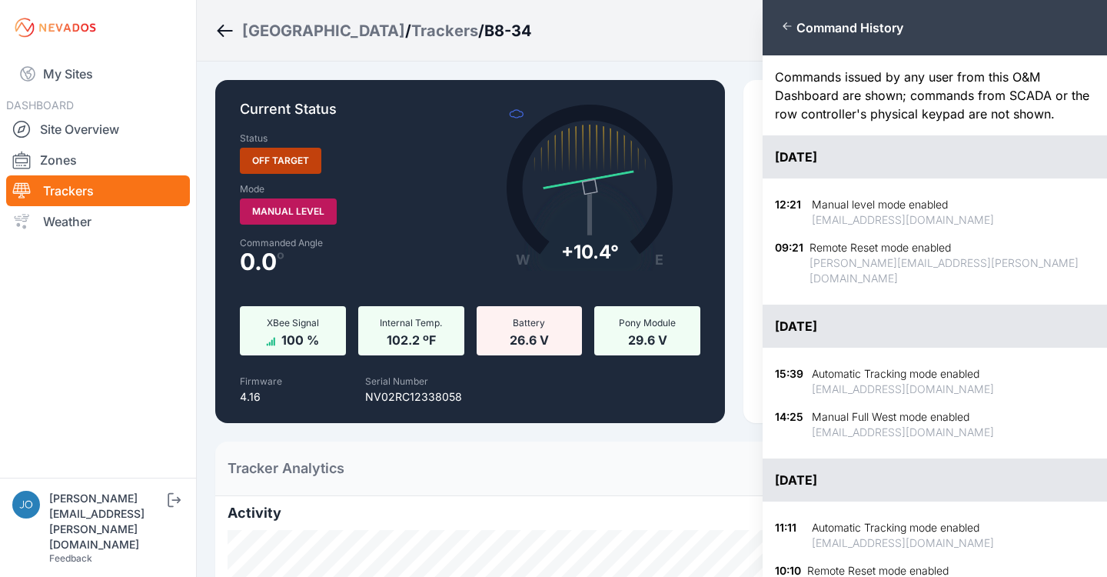
click at [269, 32] on div "Close panel Command History Commands issued by any user from this O&M Dashboard…" at bounding box center [553, 288] width 1107 height 577
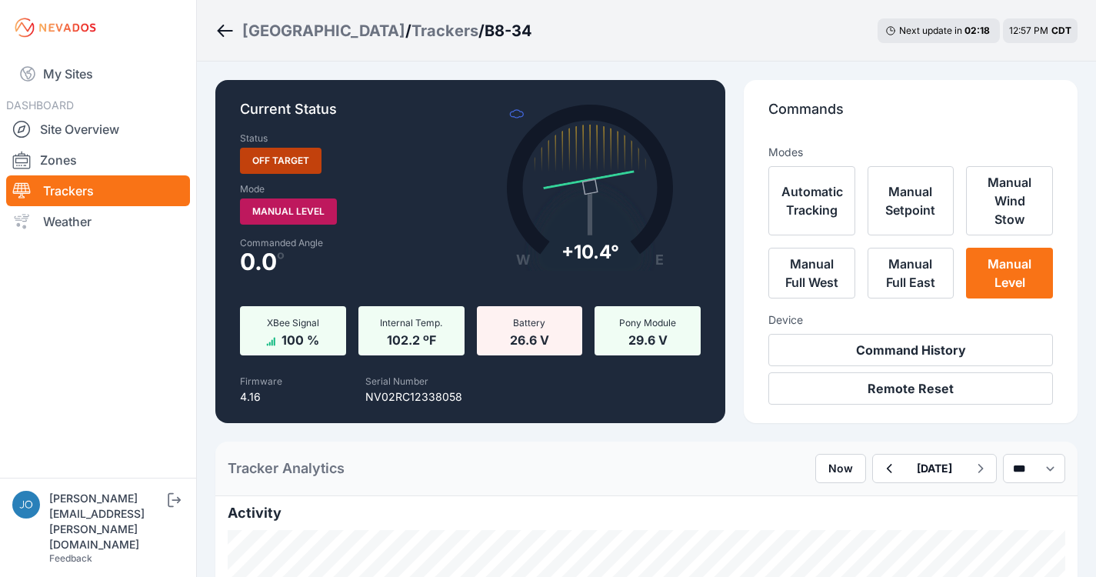
click at [411, 30] on div "Trackers" at bounding box center [444, 31] width 67 height 22
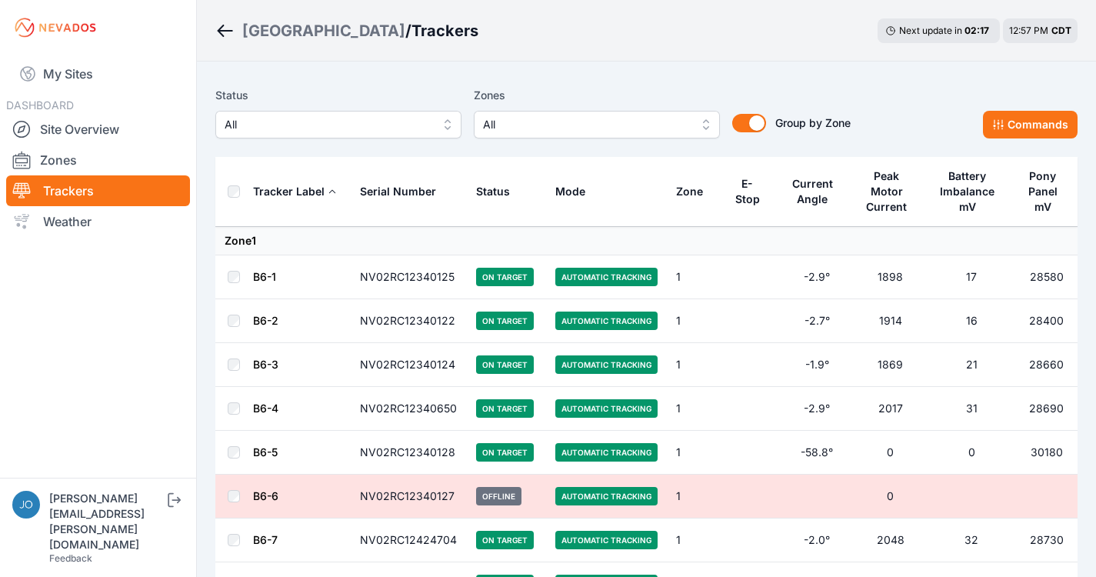
click at [334, 125] on span "All" at bounding box center [328, 124] width 206 height 18
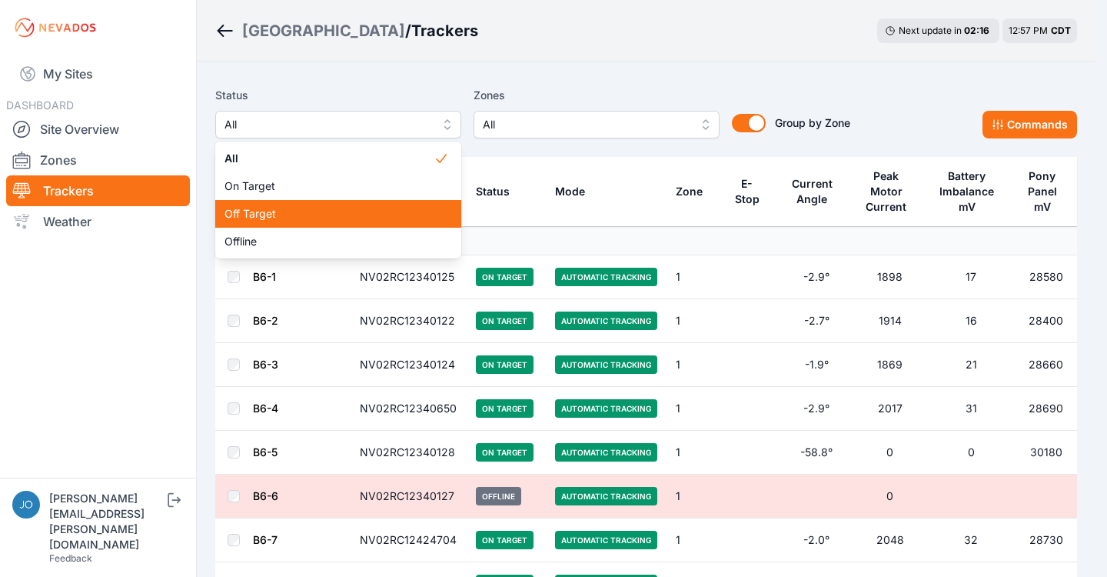
click at [311, 210] on span "Off Target" at bounding box center [329, 213] width 209 height 15
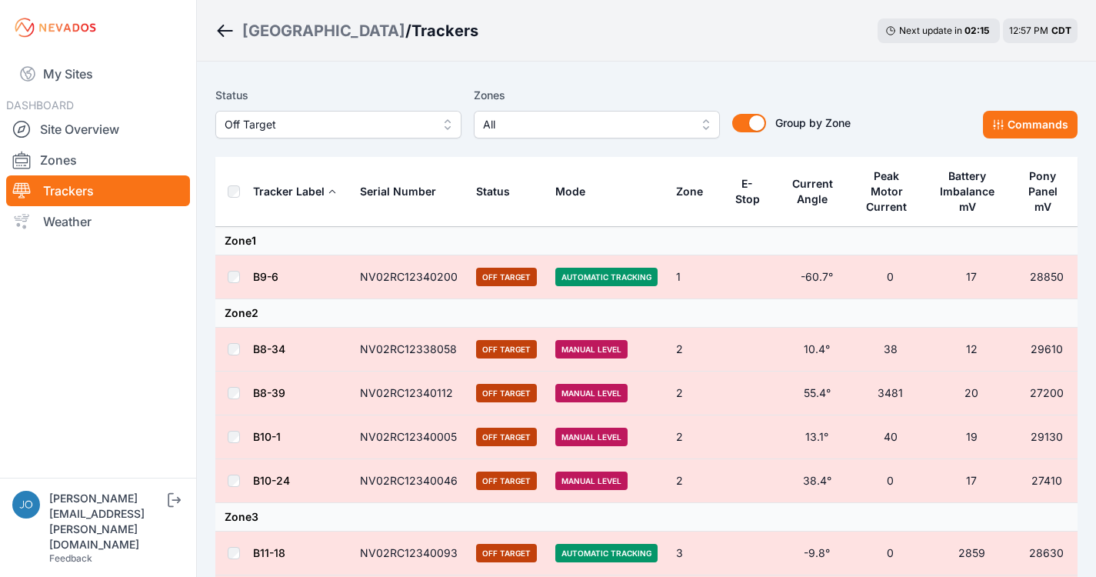
click at [241, 200] on th at bounding box center [233, 192] width 37 height 70
click at [1051, 121] on button "Commands" at bounding box center [1030, 125] width 95 height 28
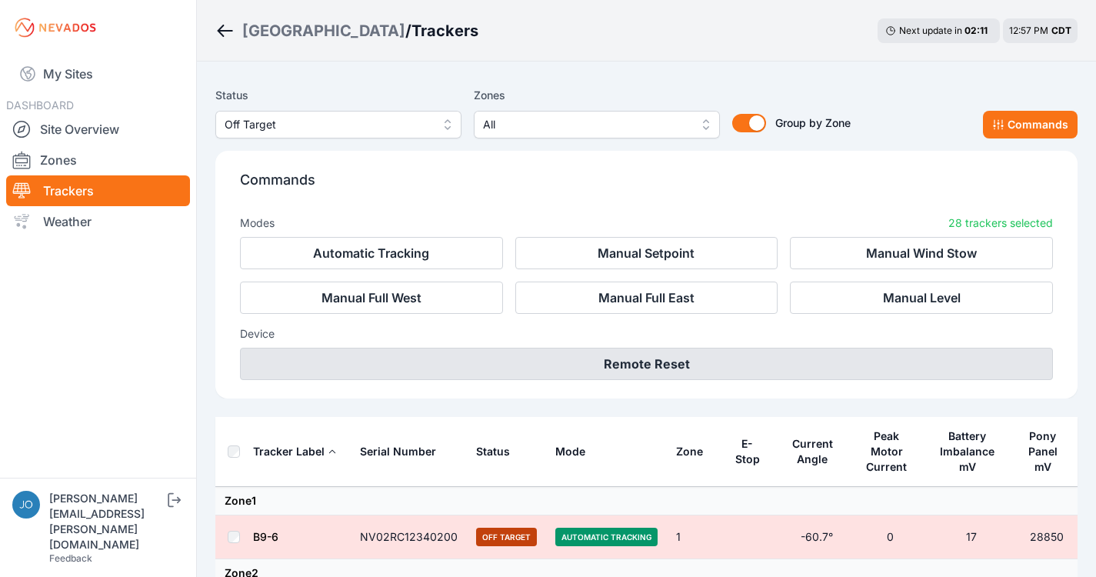
click at [747, 355] on button "Remote Reset" at bounding box center [646, 364] width 813 height 32
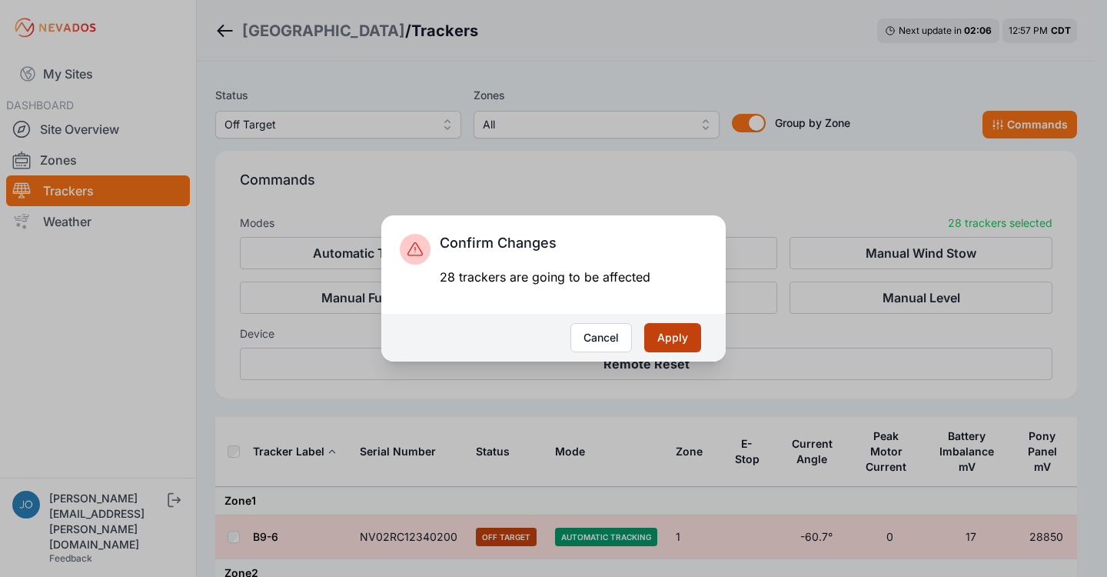
click at [687, 342] on button "Apply" at bounding box center [672, 337] width 57 height 29
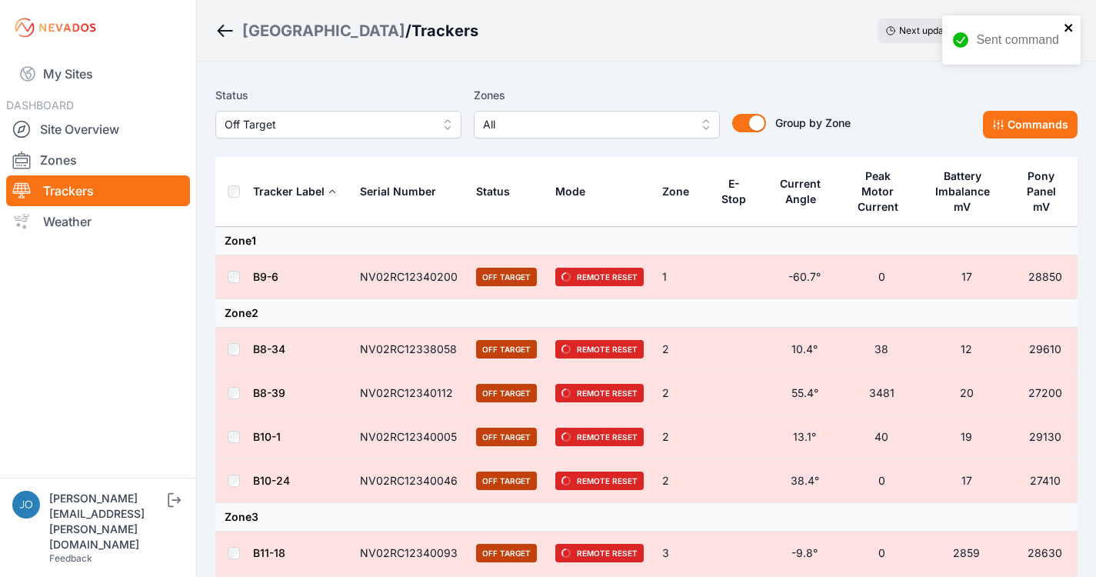
click at [1067, 22] on icon "close" at bounding box center [1068, 28] width 11 height 12
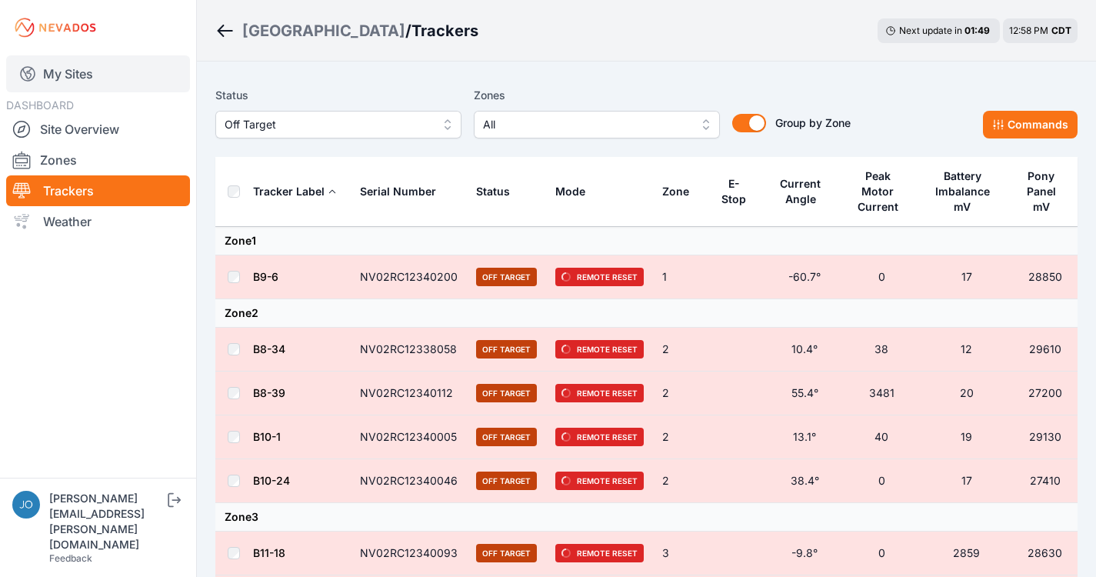
click at [72, 73] on link "My Sites" at bounding box center [98, 73] width 184 height 37
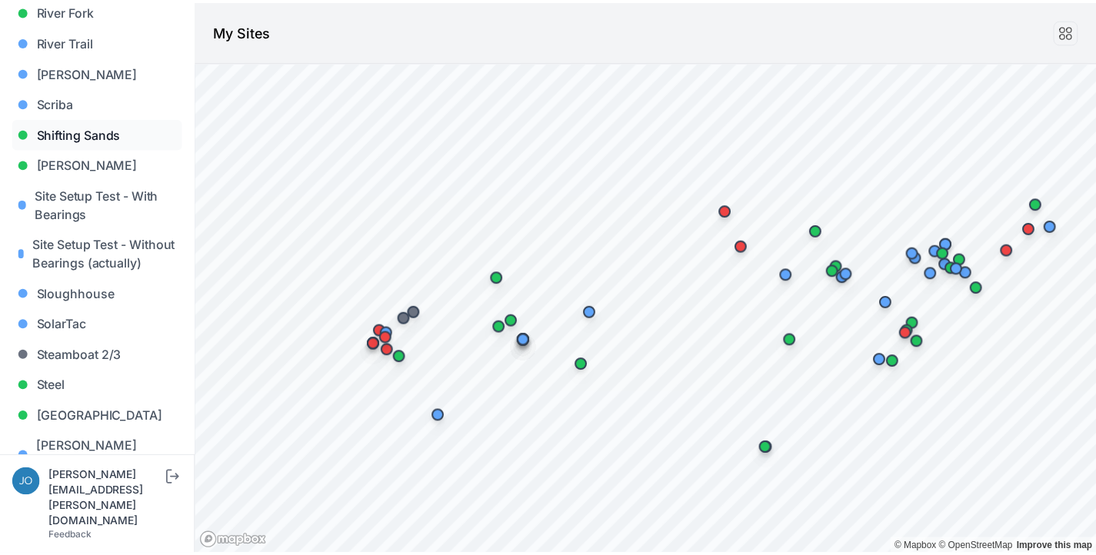
scroll to position [1429, 0]
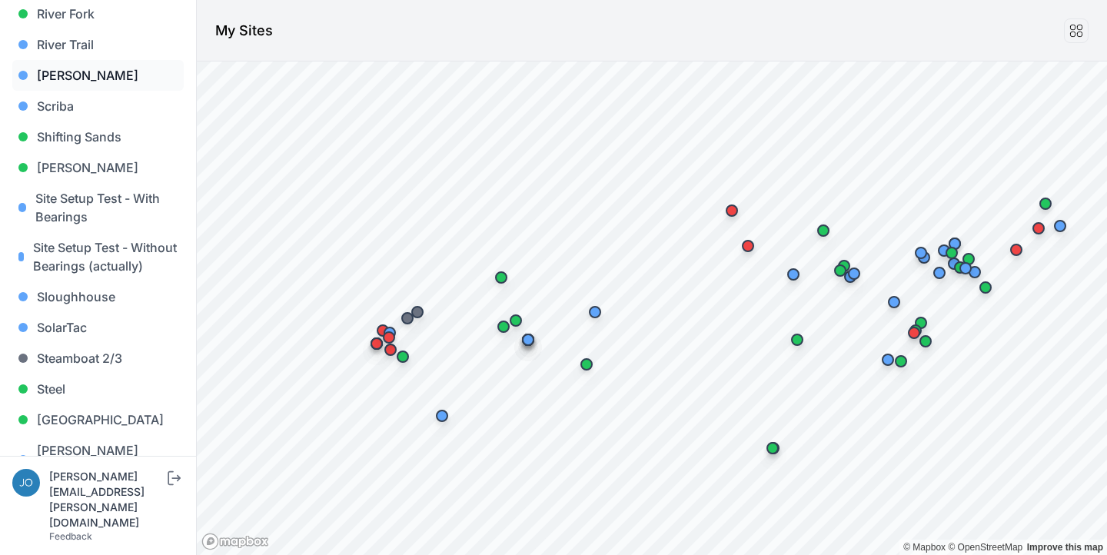
click at [53, 60] on link "[PERSON_NAME]" at bounding box center [97, 75] width 171 height 31
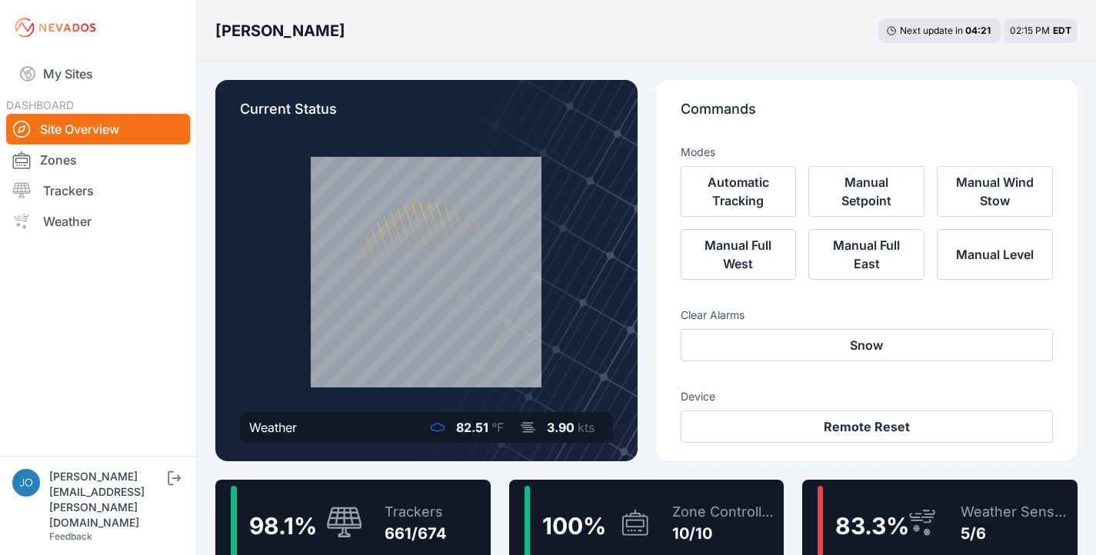
scroll to position [54, 0]
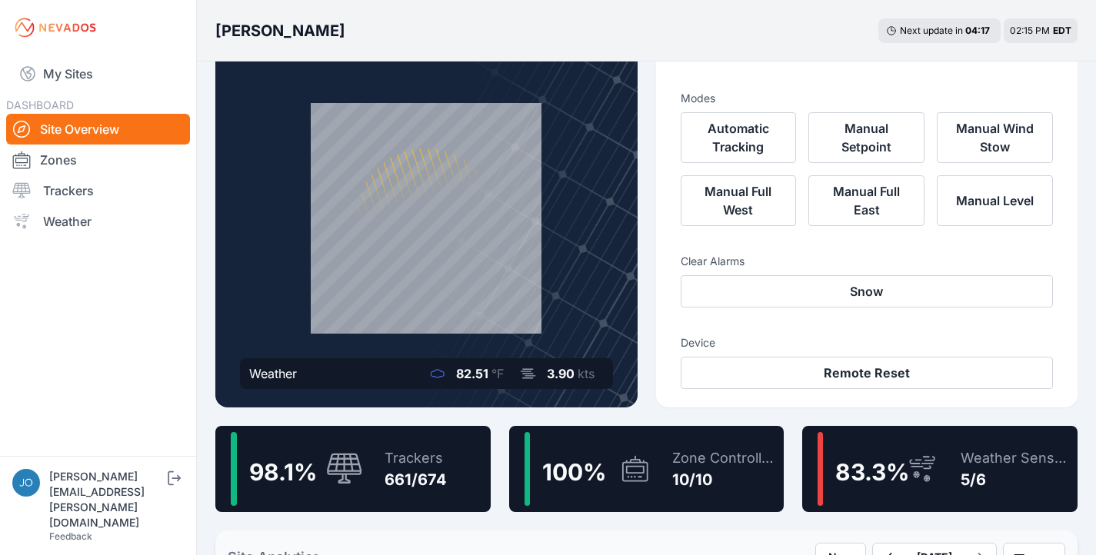
click at [452, 458] on div "98.1 % Trackers 661/674" at bounding box center [352, 469] width 275 height 86
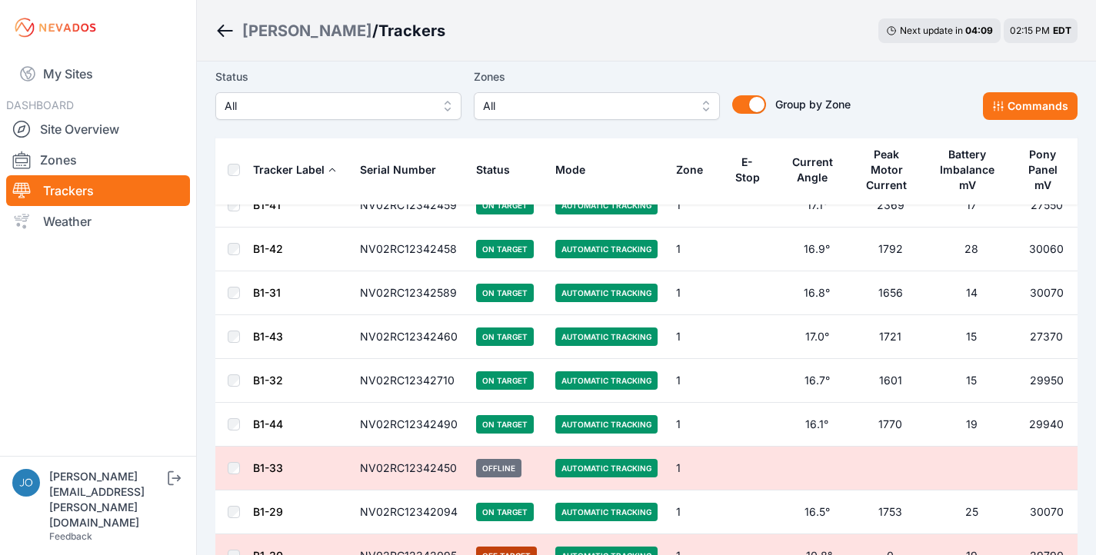
scroll to position [2950, 0]
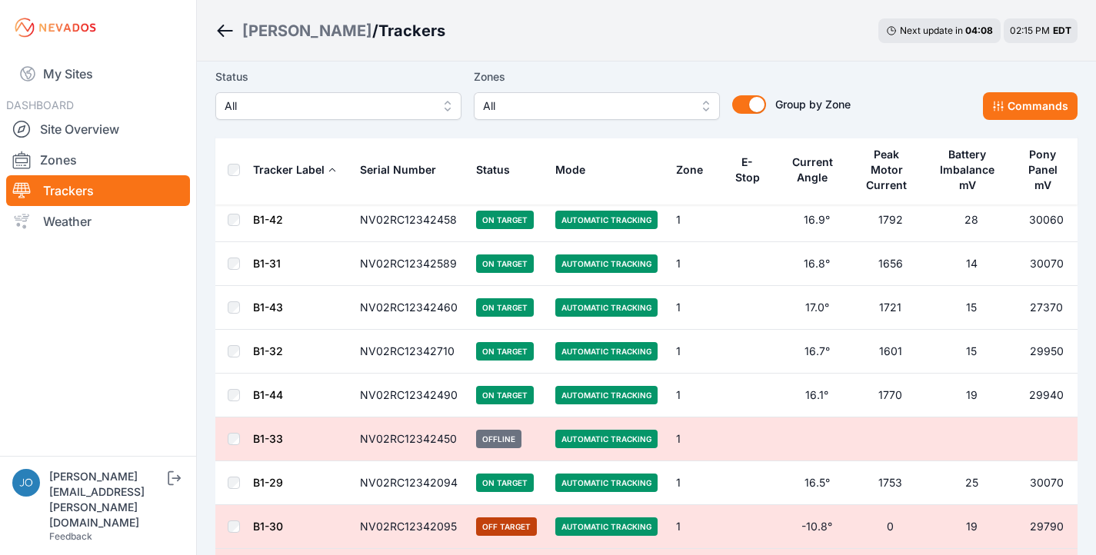
click at [261, 436] on link "B1-33" at bounding box center [268, 438] width 30 height 13
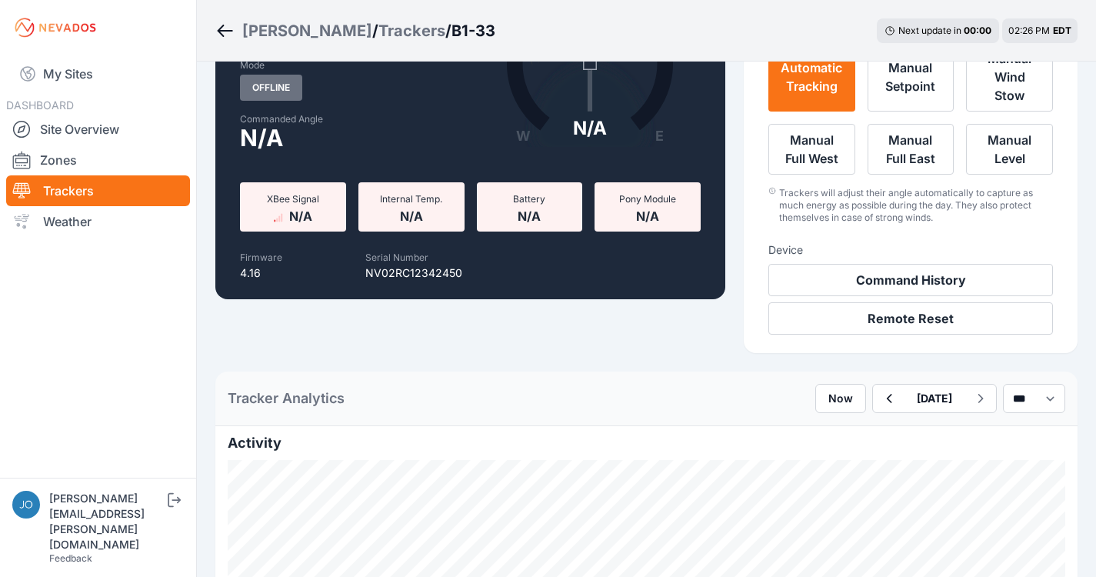
scroll to position [430, 0]
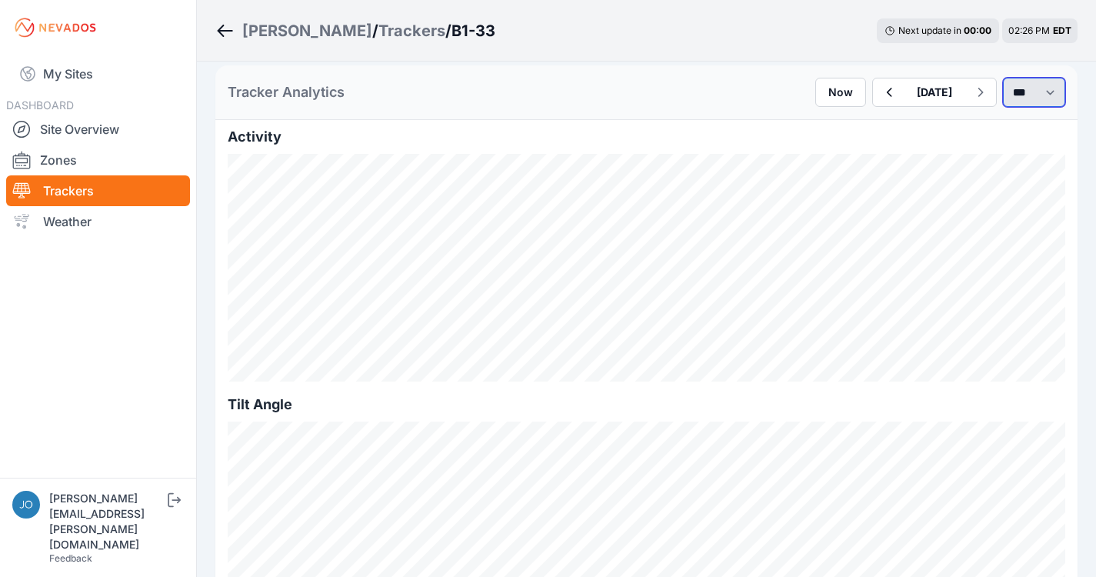
select select "*******"
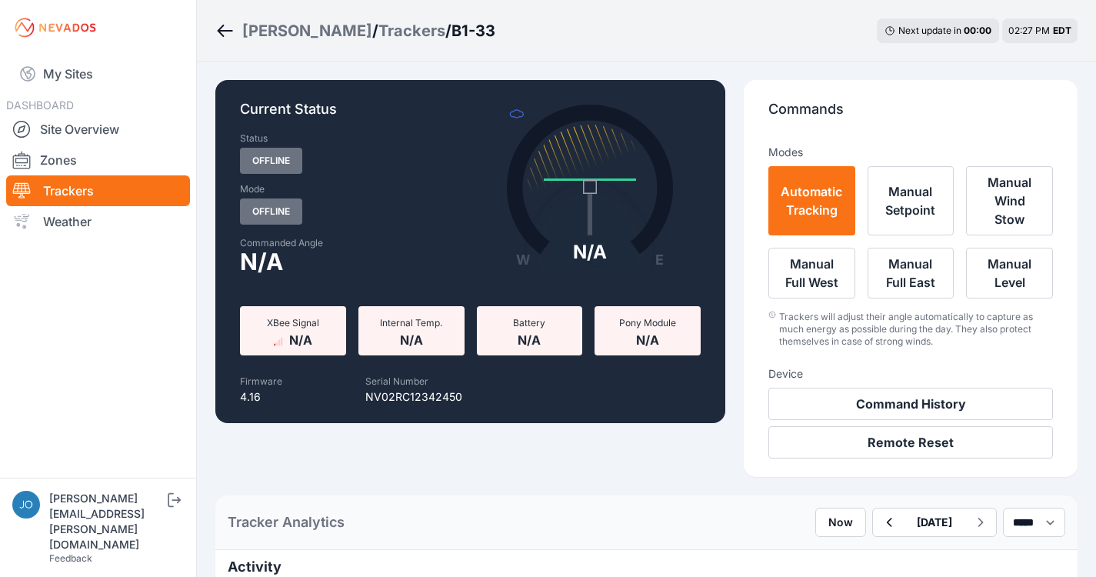
click at [266, 27] on div "[PERSON_NAME]" at bounding box center [307, 31] width 130 height 22
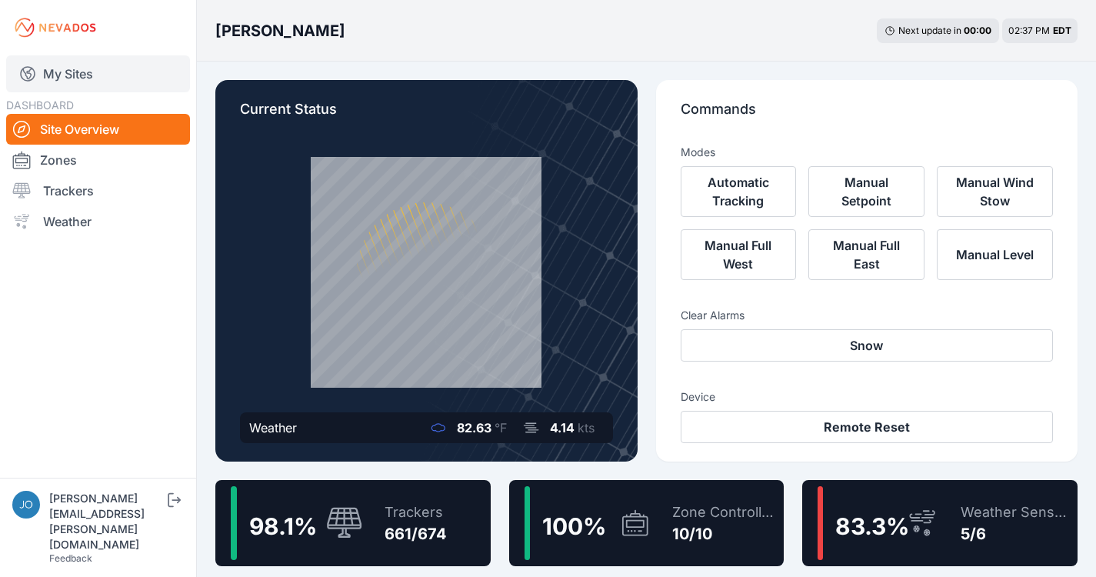
click at [70, 71] on link "My Sites" at bounding box center [98, 73] width 184 height 37
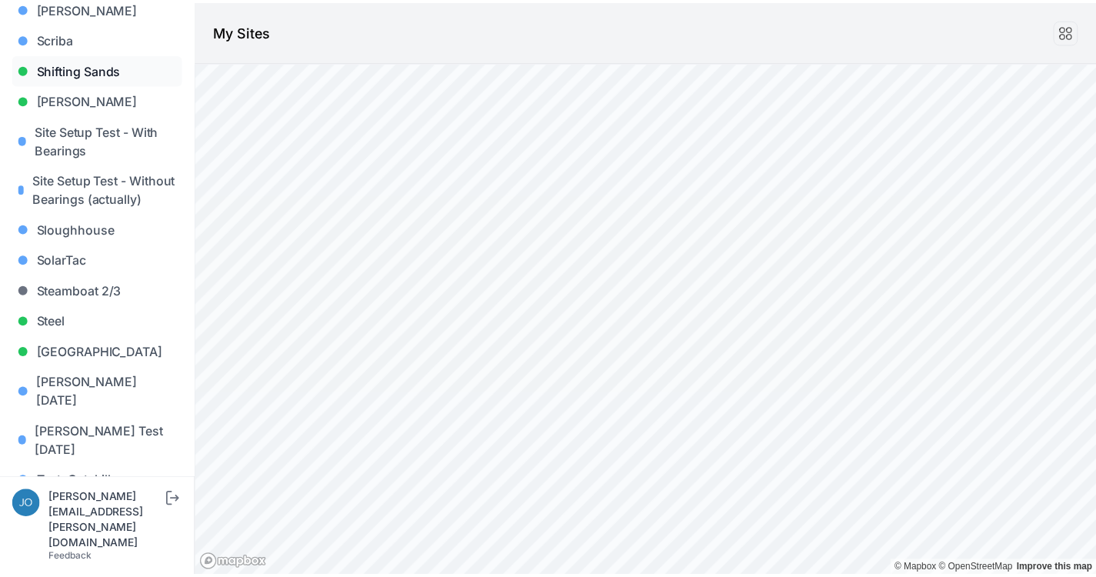
scroll to position [1373, 0]
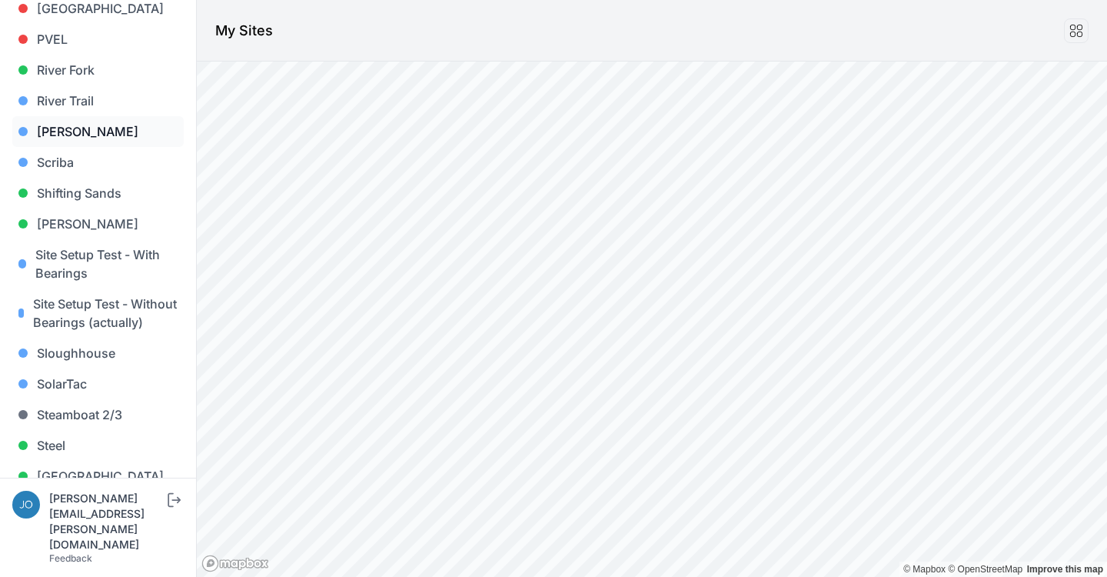
click at [68, 116] on link "[PERSON_NAME]" at bounding box center [97, 131] width 171 height 31
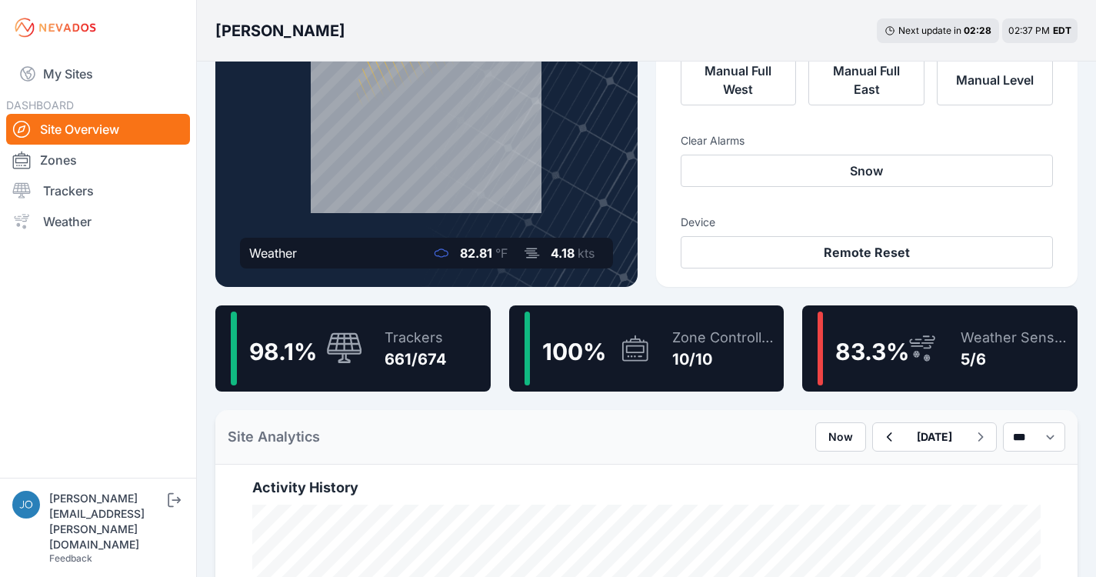
scroll to position [416, 0]
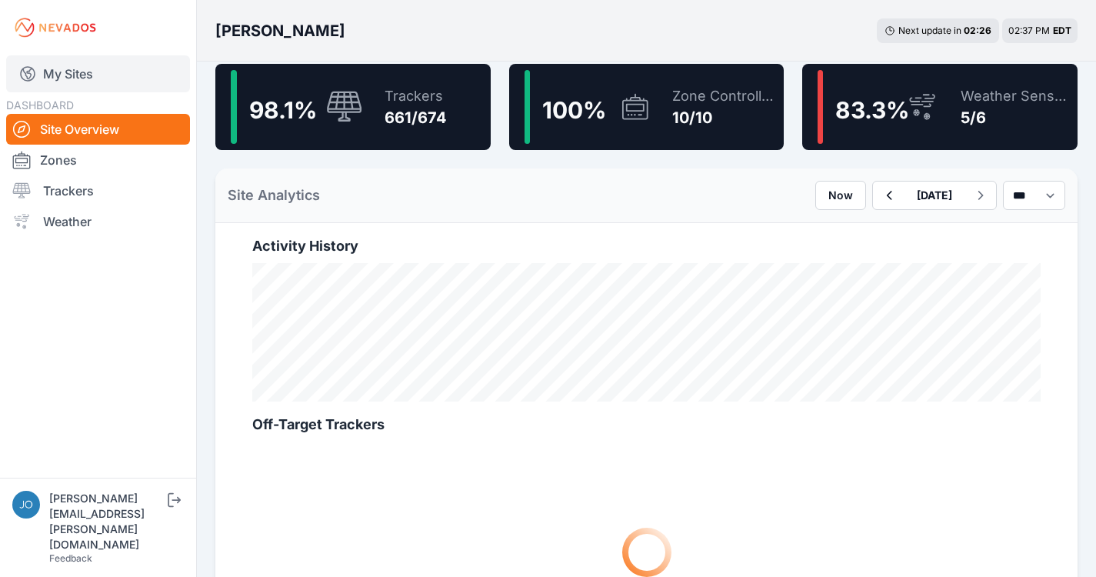
click at [73, 65] on link "My Sites" at bounding box center [98, 73] width 184 height 37
click at [68, 81] on link "My Sites" at bounding box center [98, 73] width 184 height 37
click at [69, 68] on link "My Sites" at bounding box center [98, 73] width 184 height 37
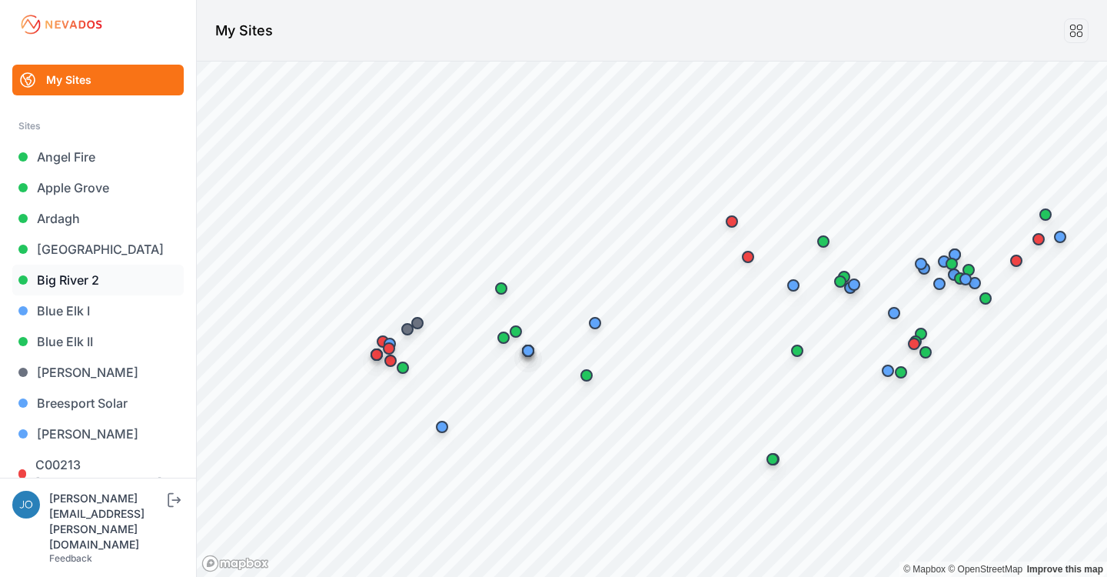
click at [55, 275] on link "Big River 2" at bounding box center [97, 280] width 171 height 31
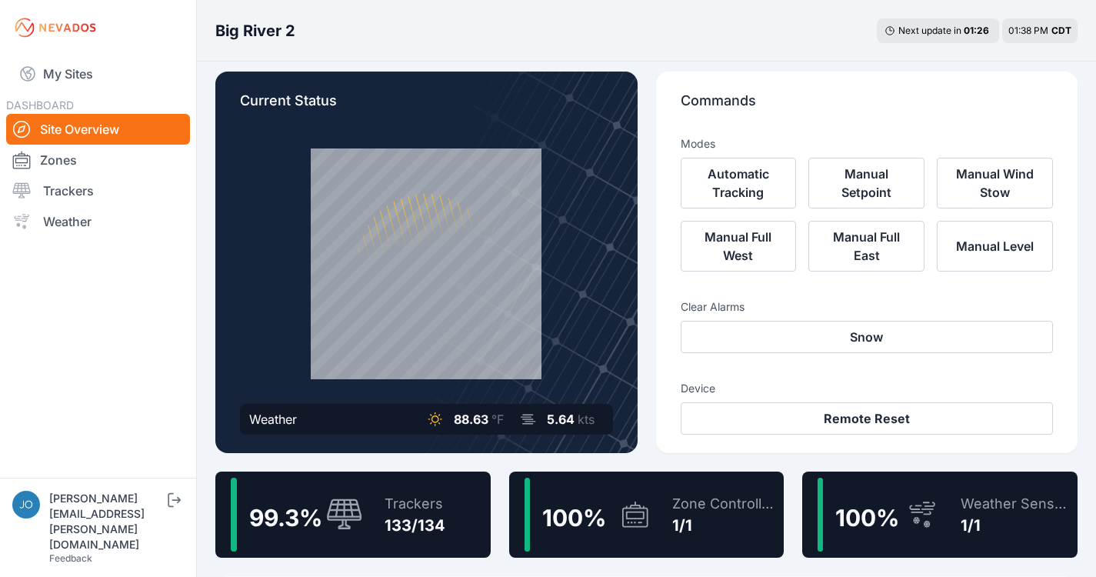
scroll to position [26, 0]
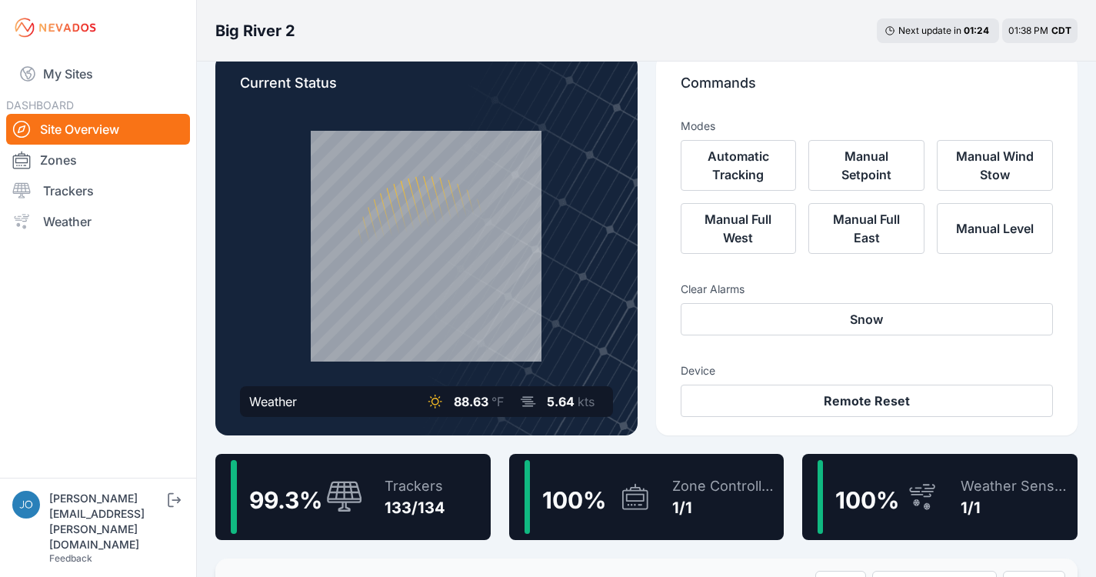
click at [431, 475] on div "Trackers" at bounding box center [414, 486] width 61 height 22
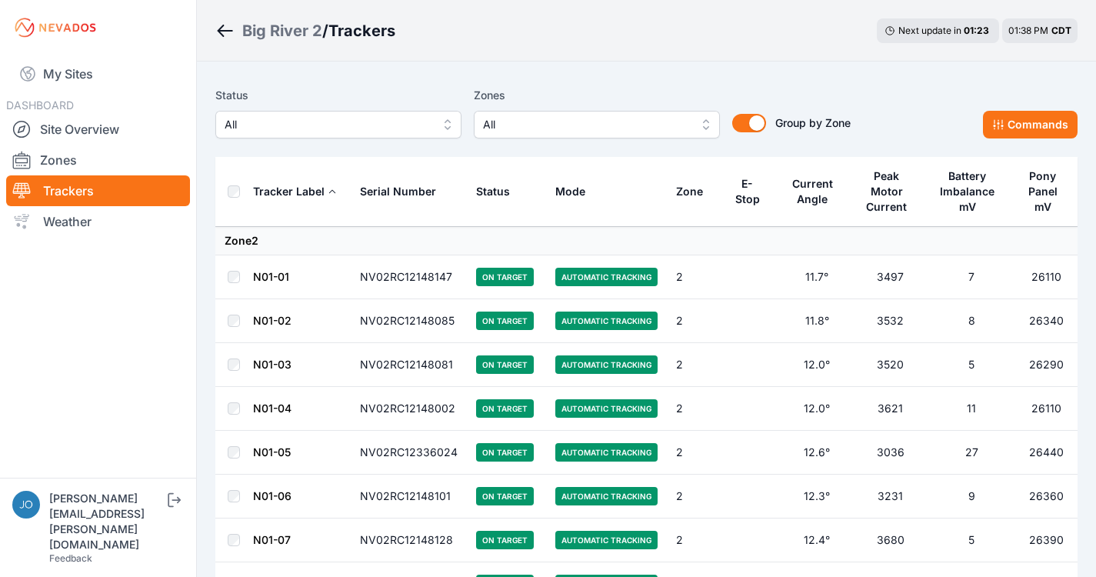
click at [384, 117] on span "All" at bounding box center [328, 124] width 206 height 18
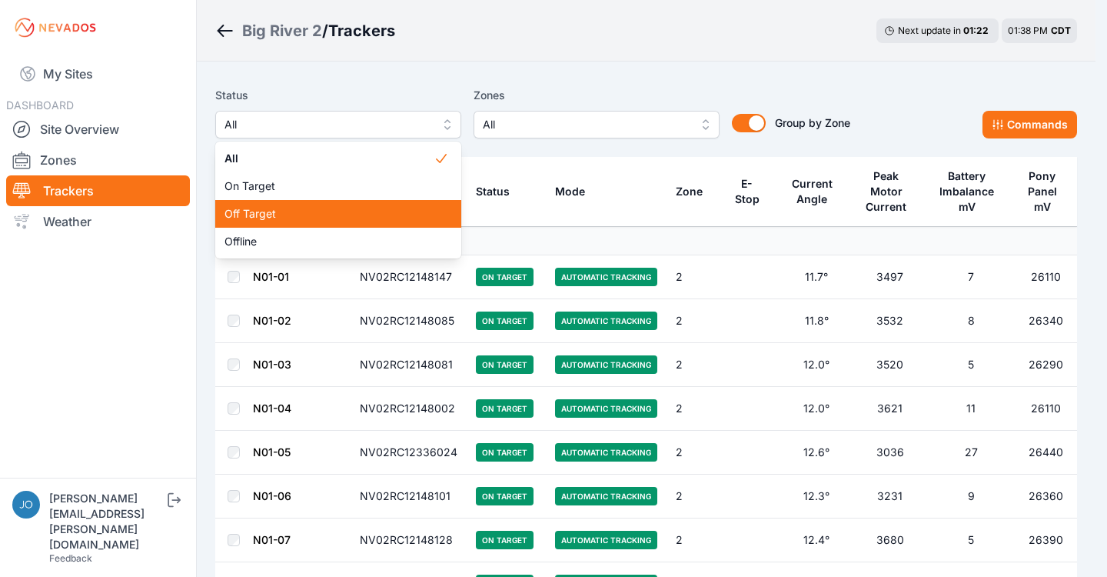
click at [345, 219] on span "Off Target" at bounding box center [329, 213] width 209 height 15
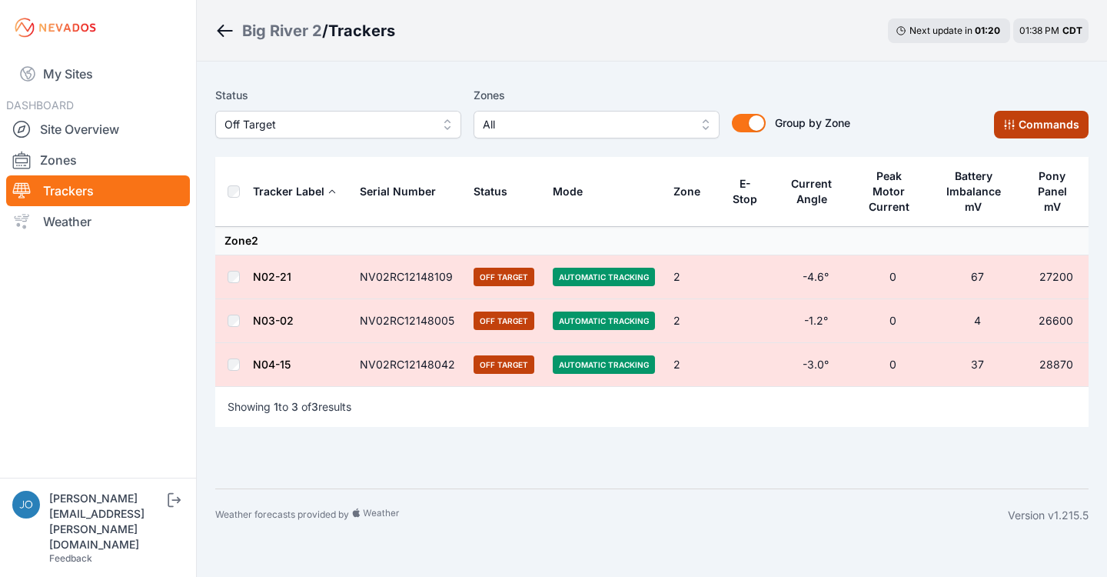
click at [1033, 131] on button "Commands" at bounding box center [1041, 125] width 95 height 28
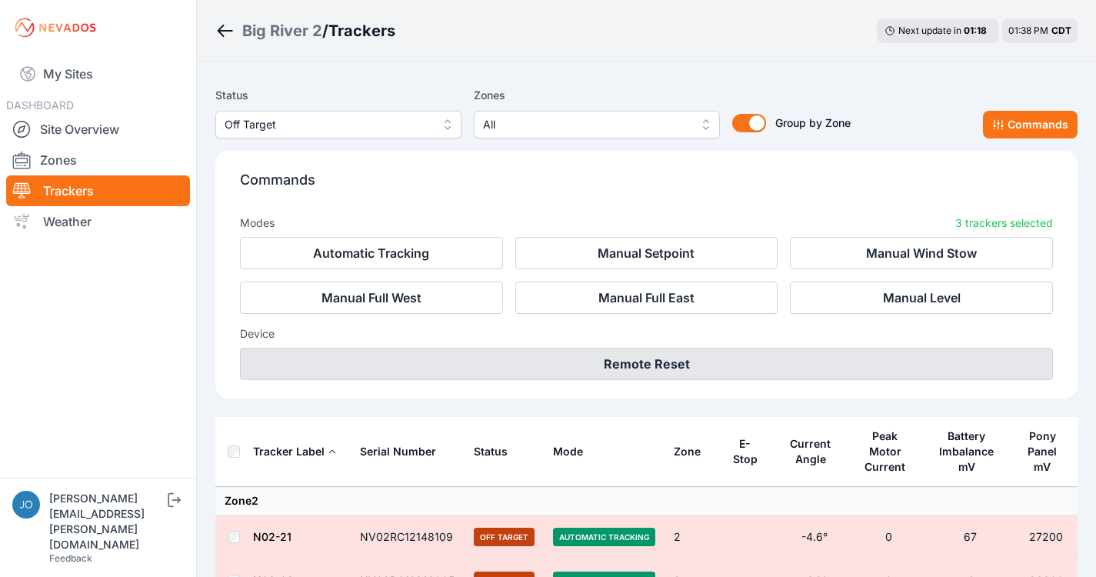
click at [475, 364] on button "Remote Reset" at bounding box center [646, 364] width 813 height 32
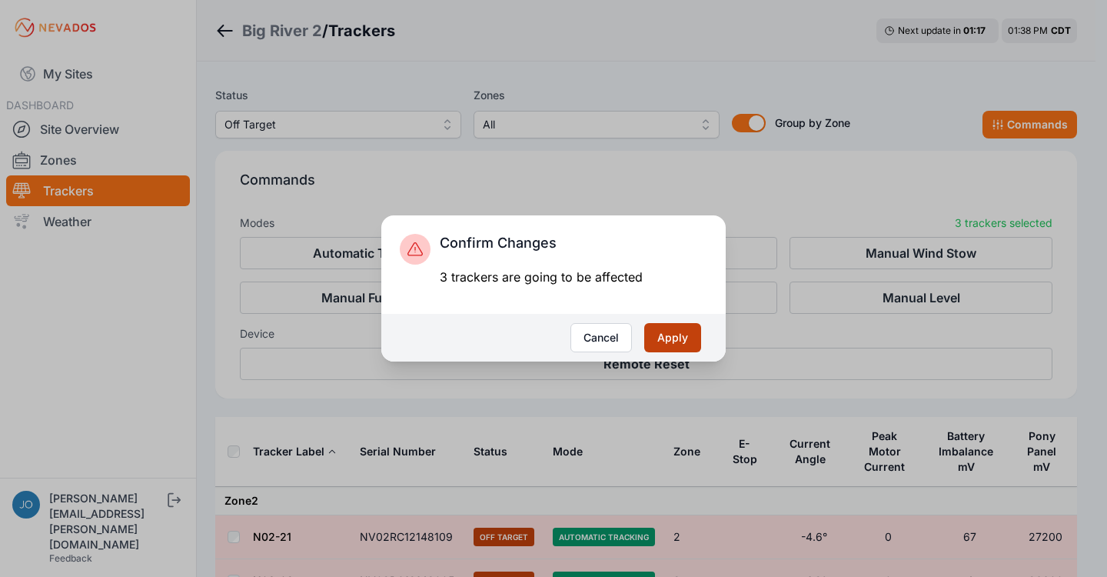
click at [670, 345] on button "Apply" at bounding box center [672, 337] width 57 height 29
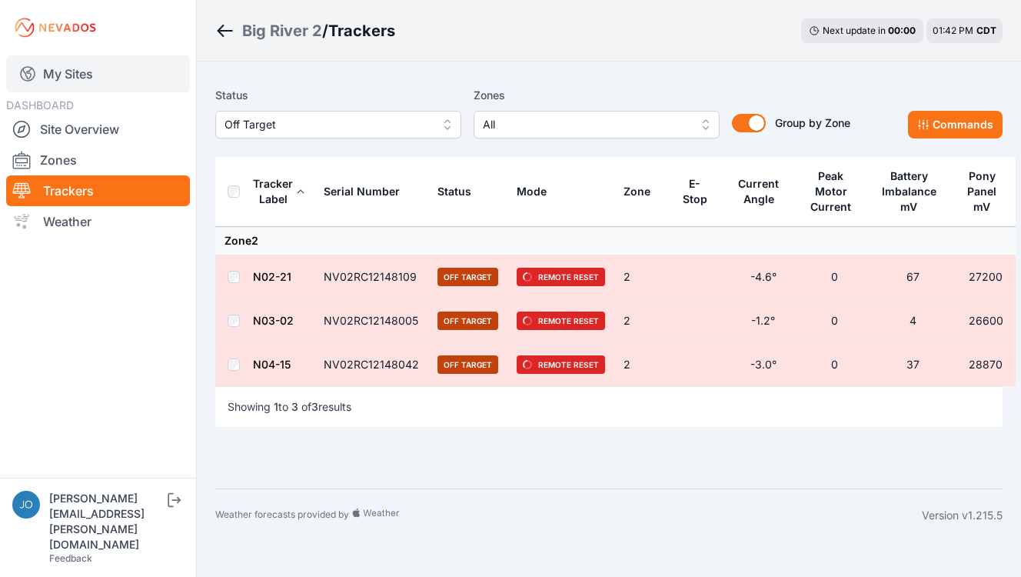
click at [73, 74] on link "My Sites" at bounding box center [98, 73] width 184 height 37
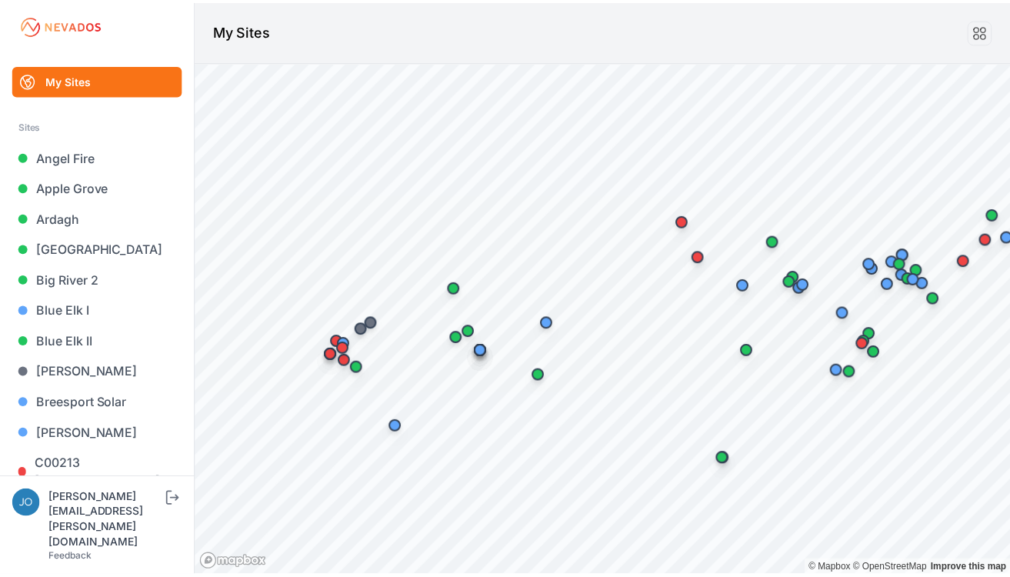
scroll to position [3, 0]
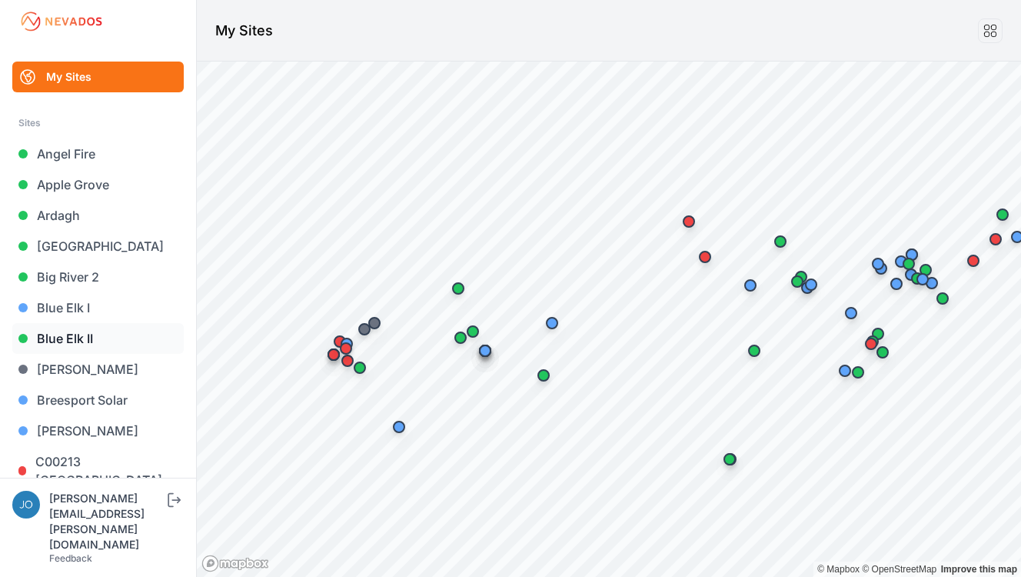
click at [80, 341] on link "Blue Elk II" at bounding box center [97, 338] width 171 height 31
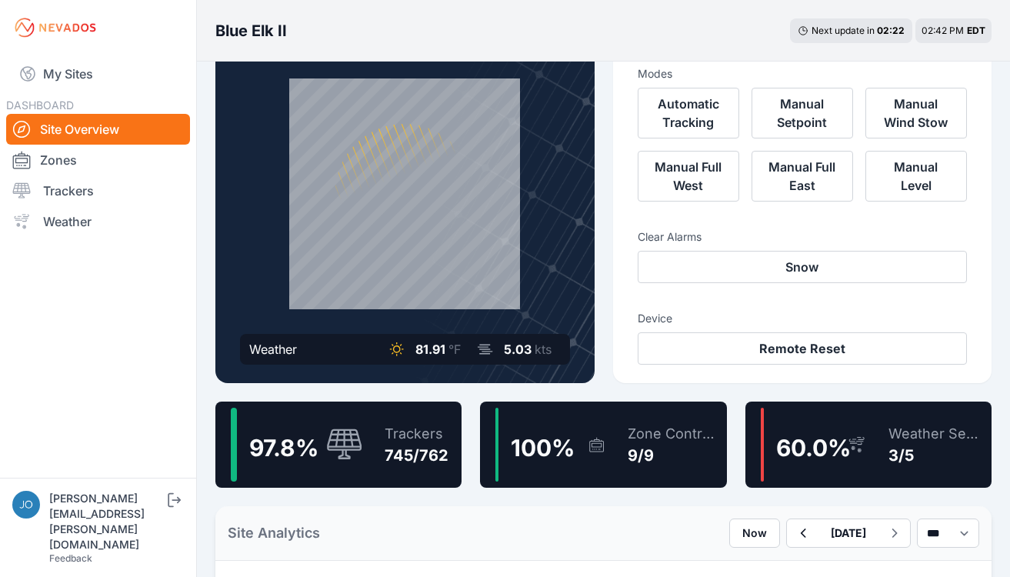
scroll to position [82, 0]
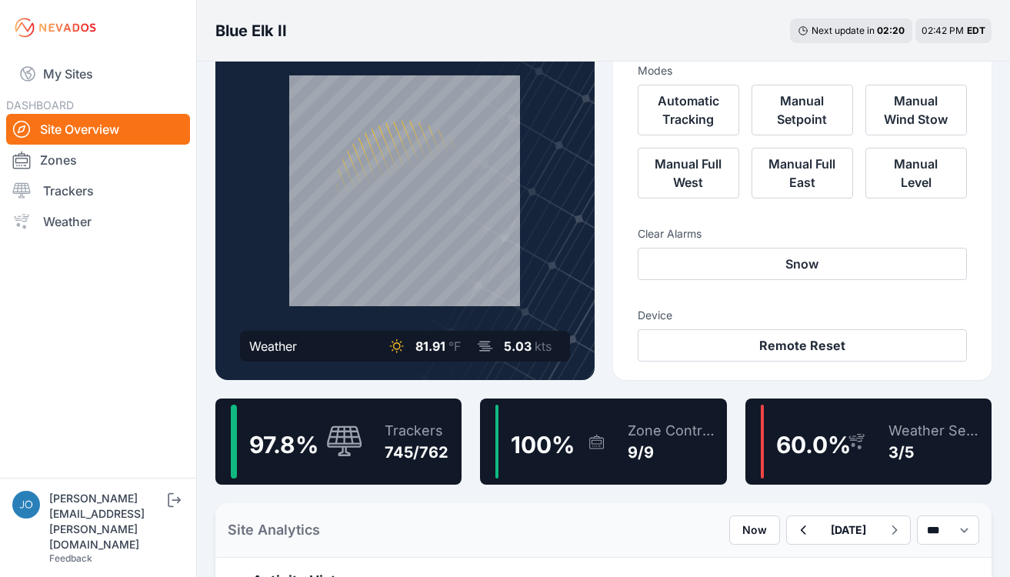
click at [398, 417] on div "Trackers 745/762" at bounding box center [408, 441] width 79 height 74
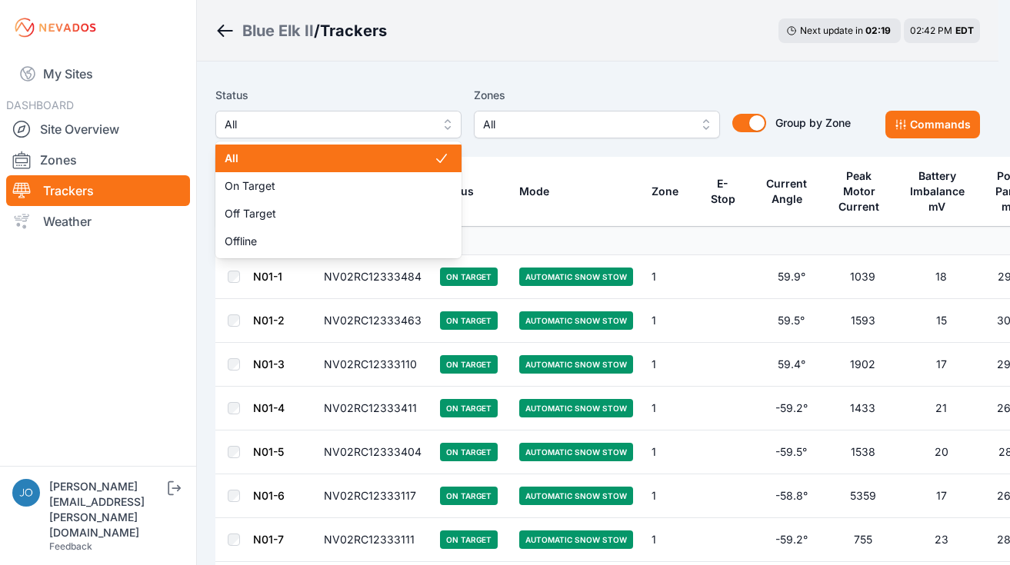
click at [301, 128] on span "All" at bounding box center [328, 124] width 206 height 18
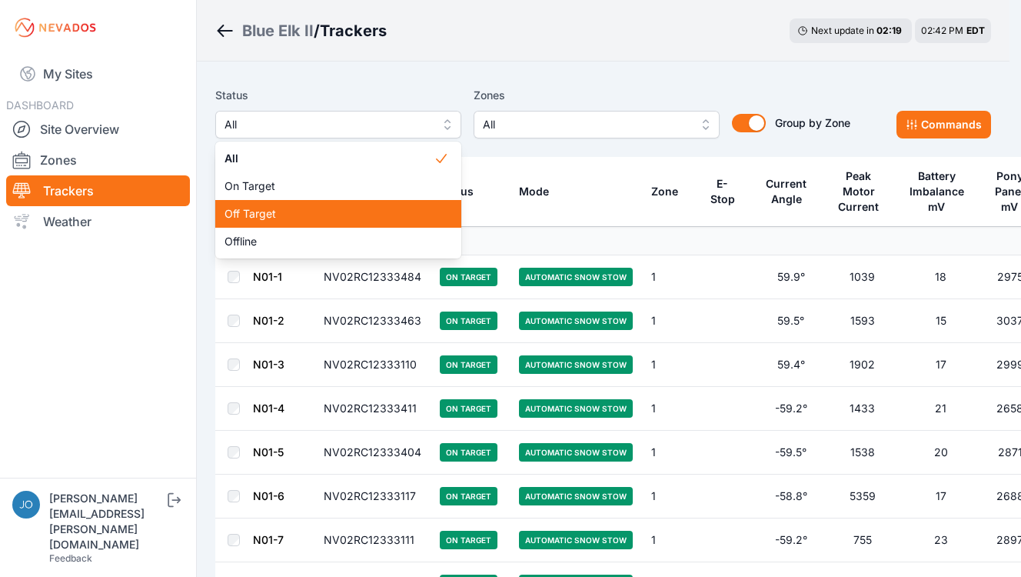
click at [262, 209] on span "Off Target" at bounding box center [329, 213] width 209 height 15
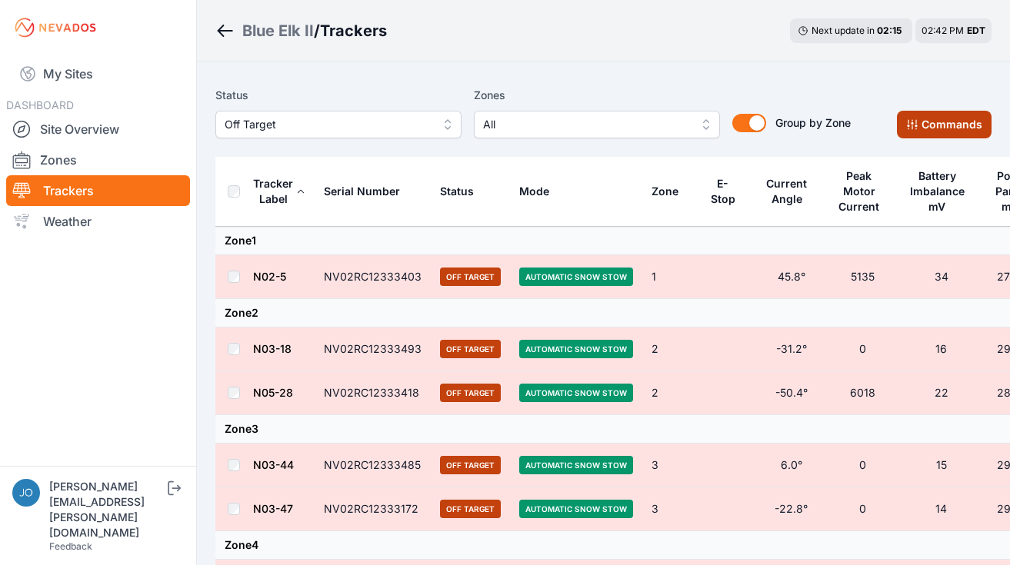
click at [940, 128] on button "Commands" at bounding box center [944, 125] width 95 height 28
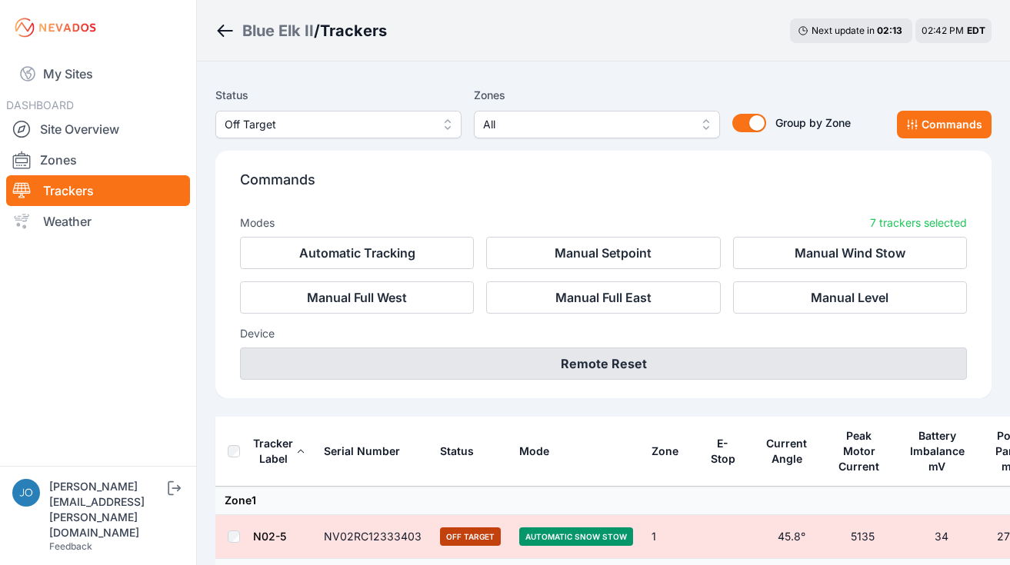
click at [587, 356] on button "Remote Reset" at bounding box center [603, 364] width 727 height 32
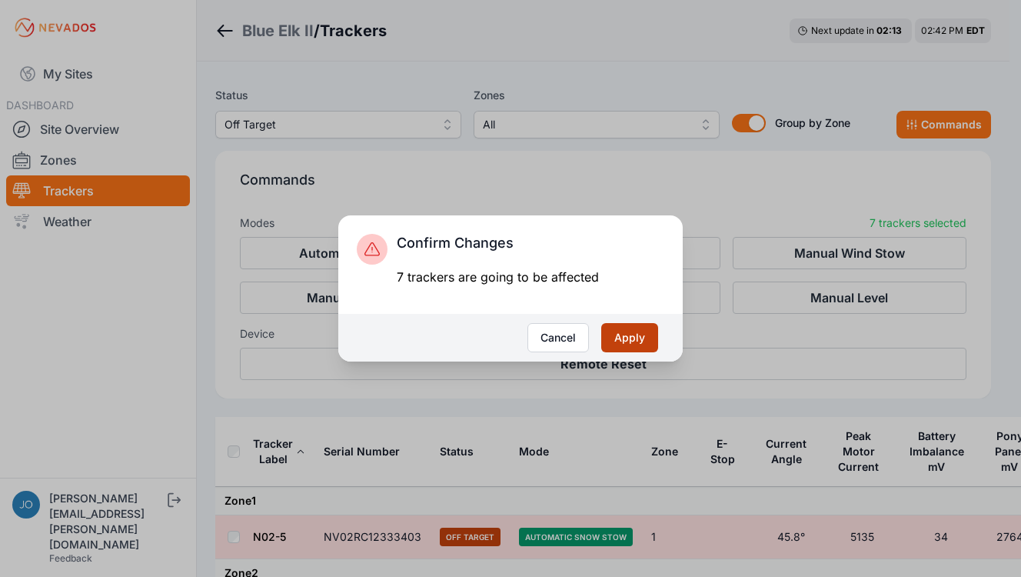
click at [625, 332] on button "Apply" at bounding box center [629, 337] width 57 height 29
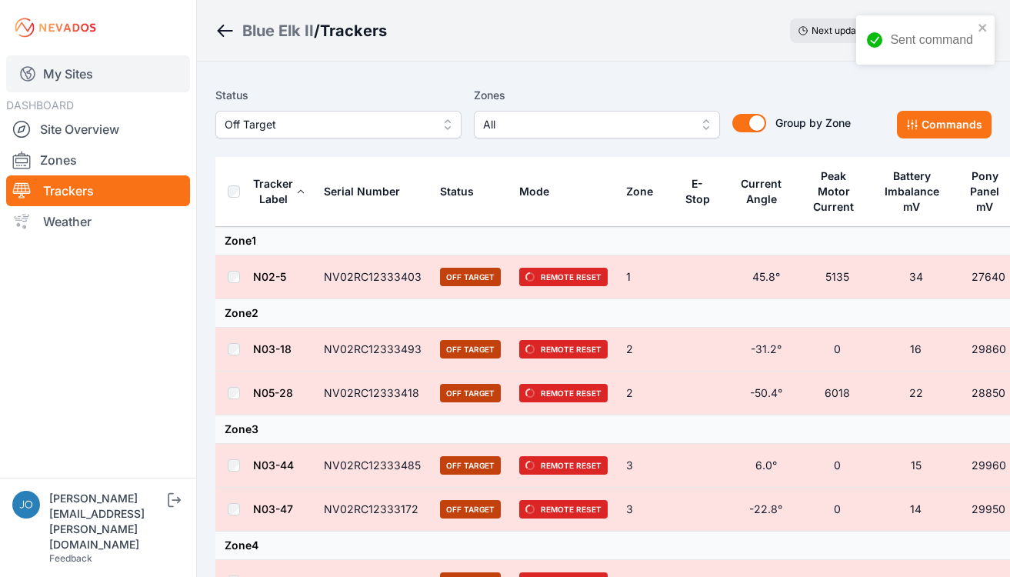
click at [64, 80] on link "My Sites" at bounding box center [98, 73] width 184 height 37
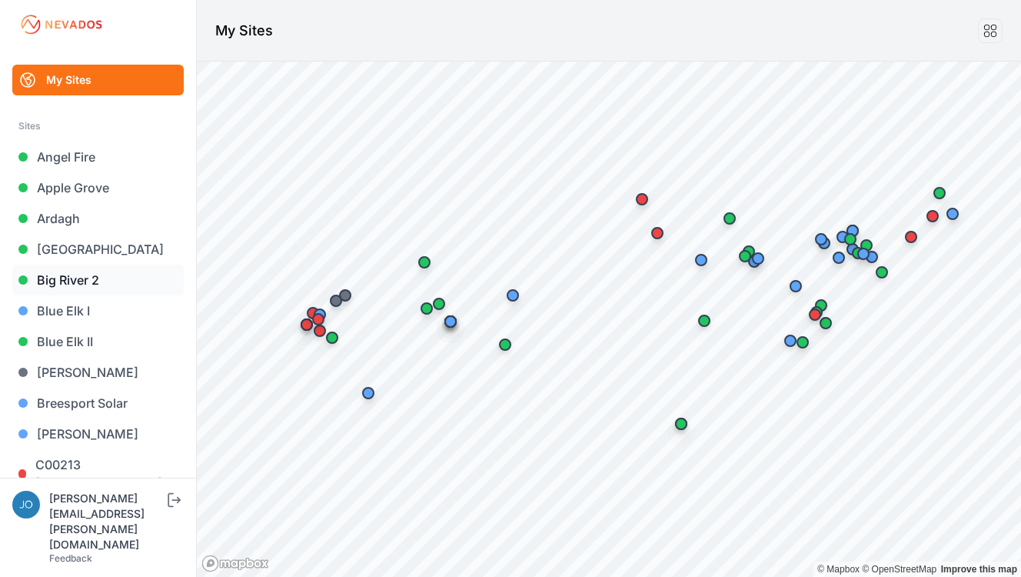
click at [91, 283] on link "Big River 2" at bounding box center [97, 280] width 171 height 31
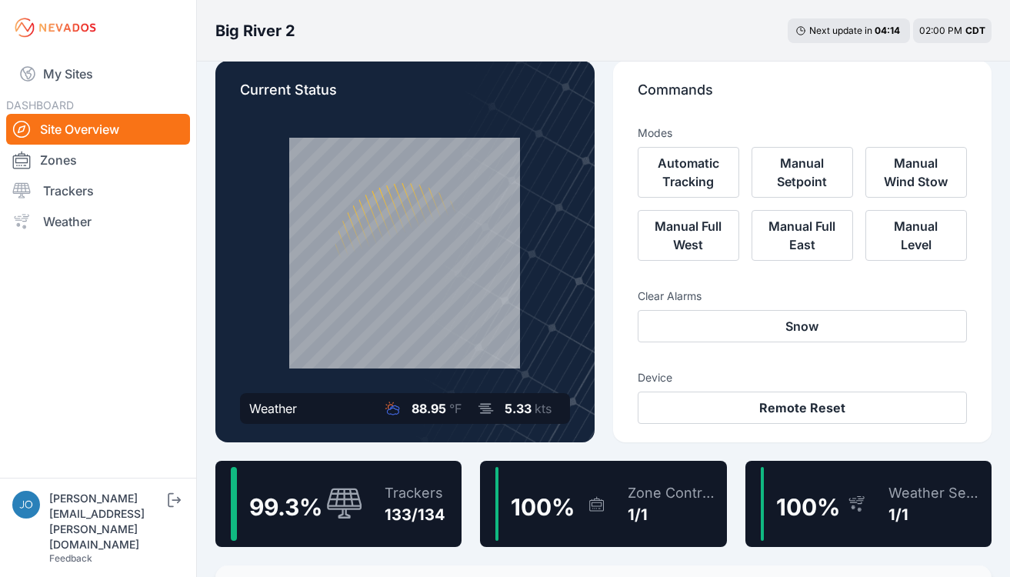
scroll to position [22, 0]
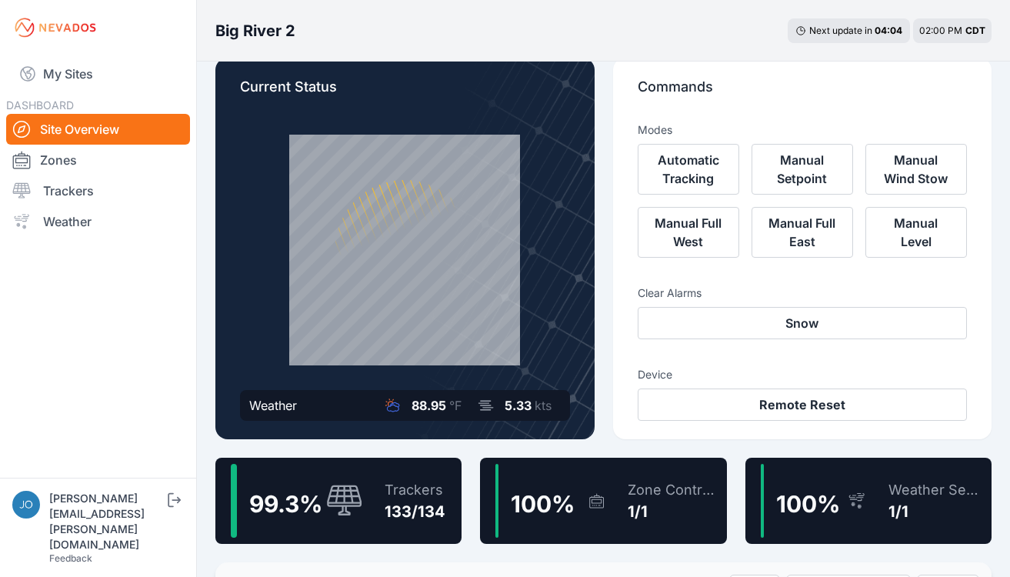
click at [396, 507] on div "133/134" at bounding box center [414, 512] width 61 height 22
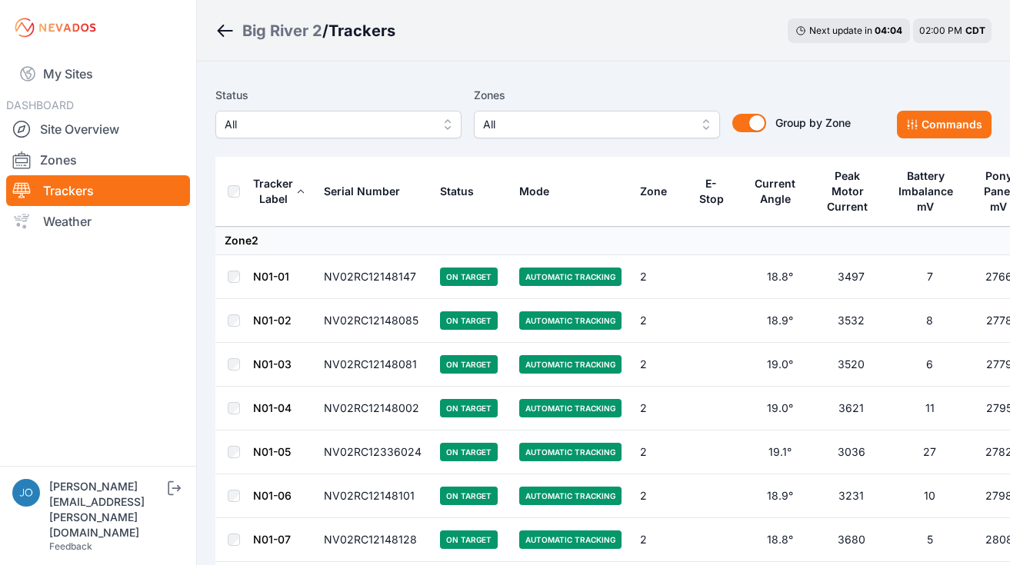
click at [354, 123] on span "All" at bounding box center [328, 124] width 206 height 18
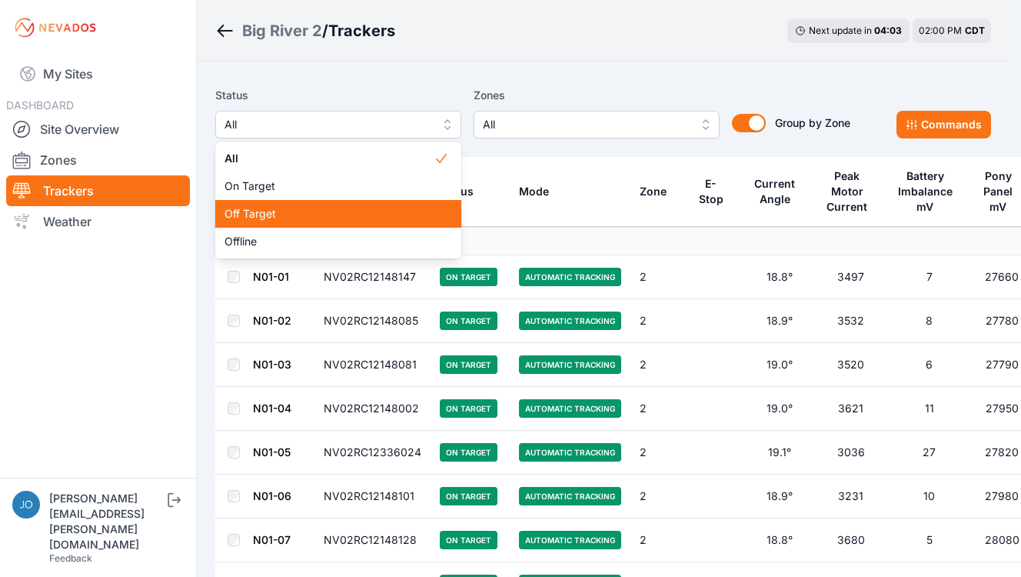
click at [287, 204] on div "Off Target" at bounding box center [338, 214] width 246 height 28
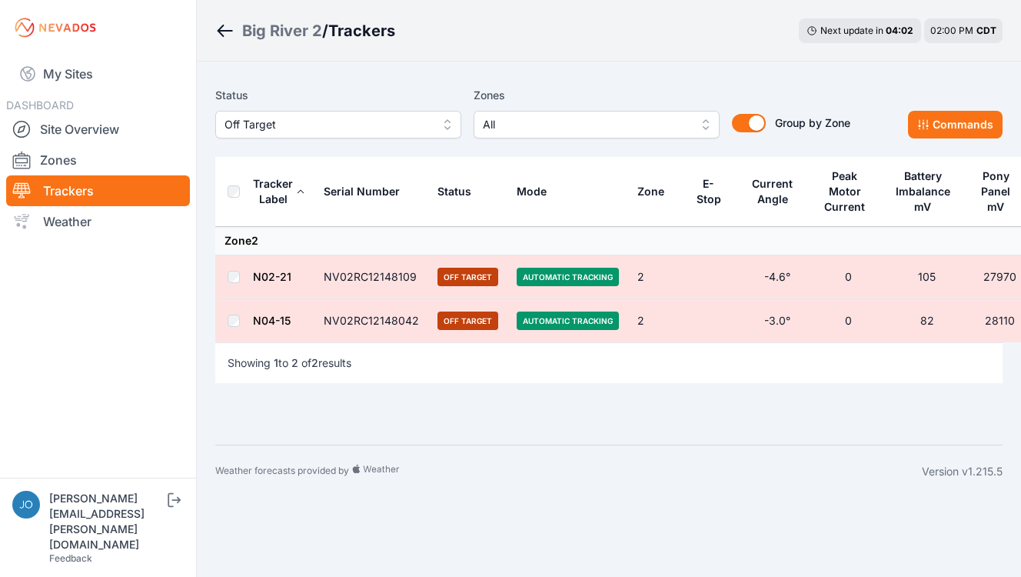
click at [233, 199] on th at bounding box center [233, 192] width 37 height 70
click at [954, 135] on button "Commands" at bounding box center [955, 125] width 95 height 28
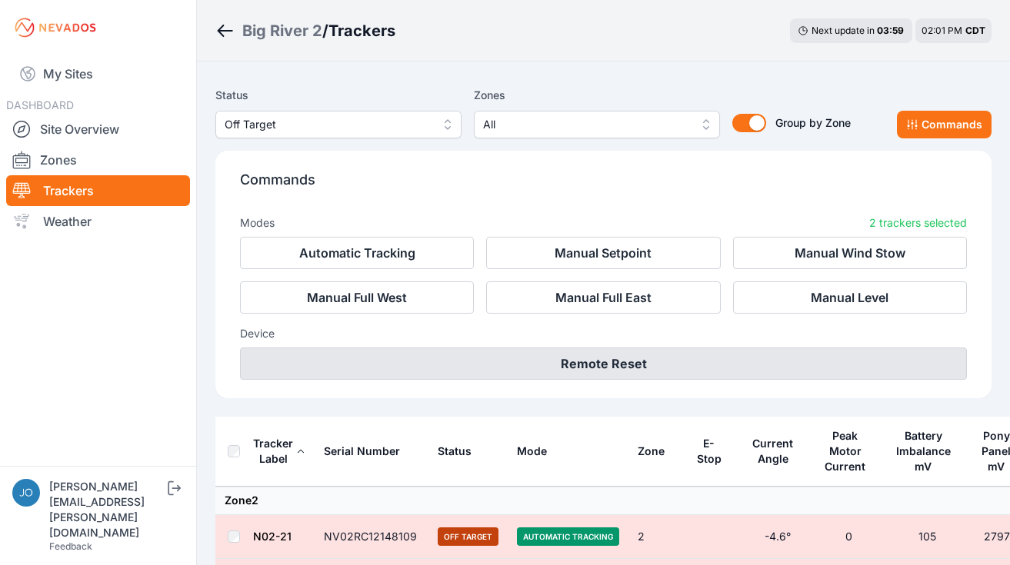
click at [684, 354] on button "Remote Reset" at bounding box center [603, 364] width 727 height 32
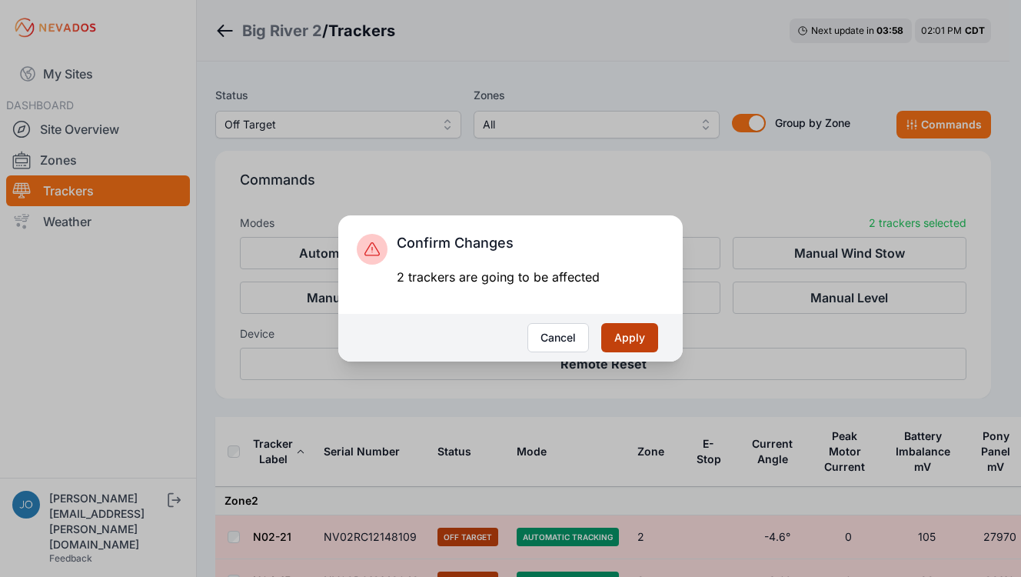
click at [632, 338] on button "Apply" at bounding box center [629, 337] width 57 height 29
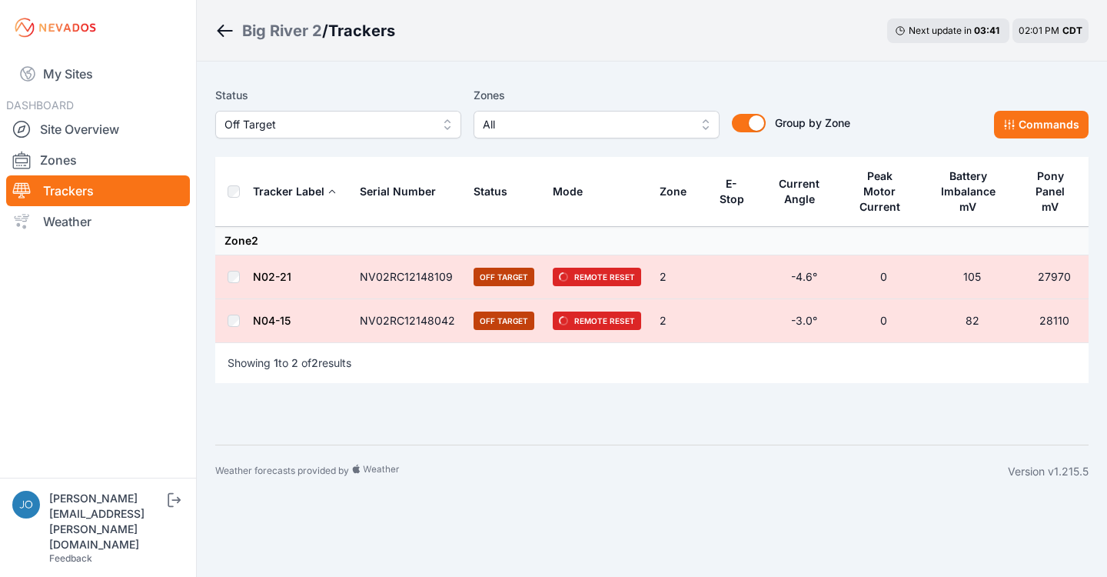
click at [290, 31] on div "Big River 2" at bounding box center [282, 31] width 80 height 22
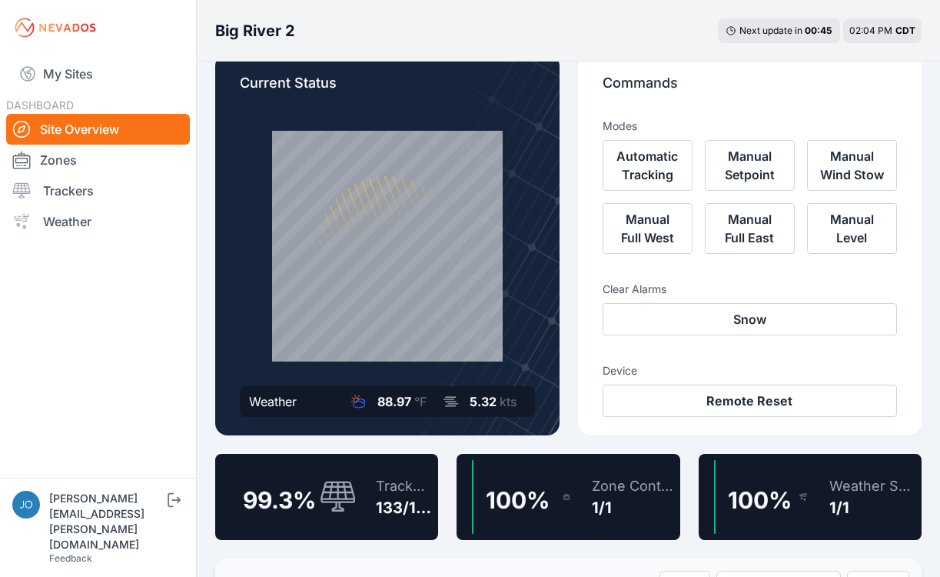
scroll to position [37, 0]
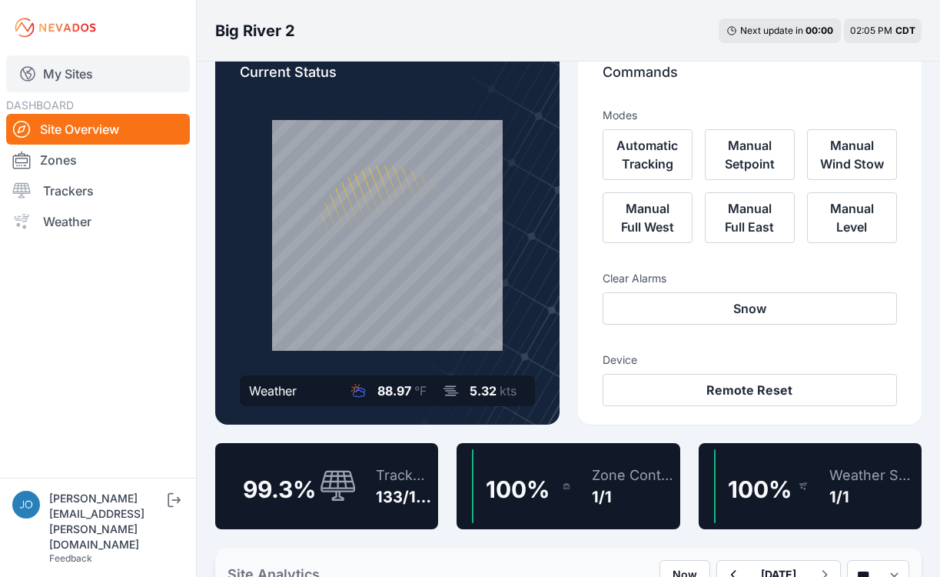
click at [84, 78] on link "My Sites" at bounding box center [98, 73] width 184 height 37
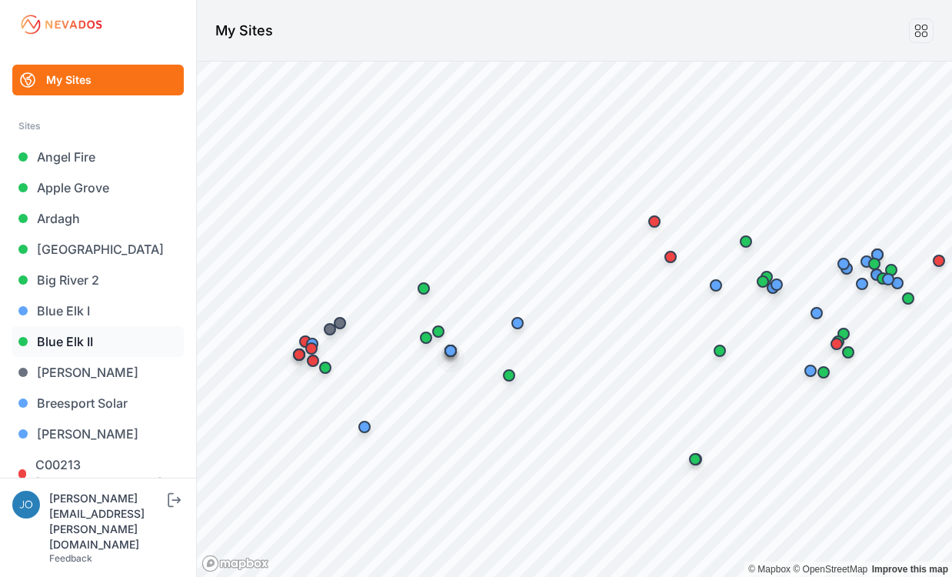
click at [71, 338] on link "Blue Elk II" at bounding box center [97, 341] width 171 height 31
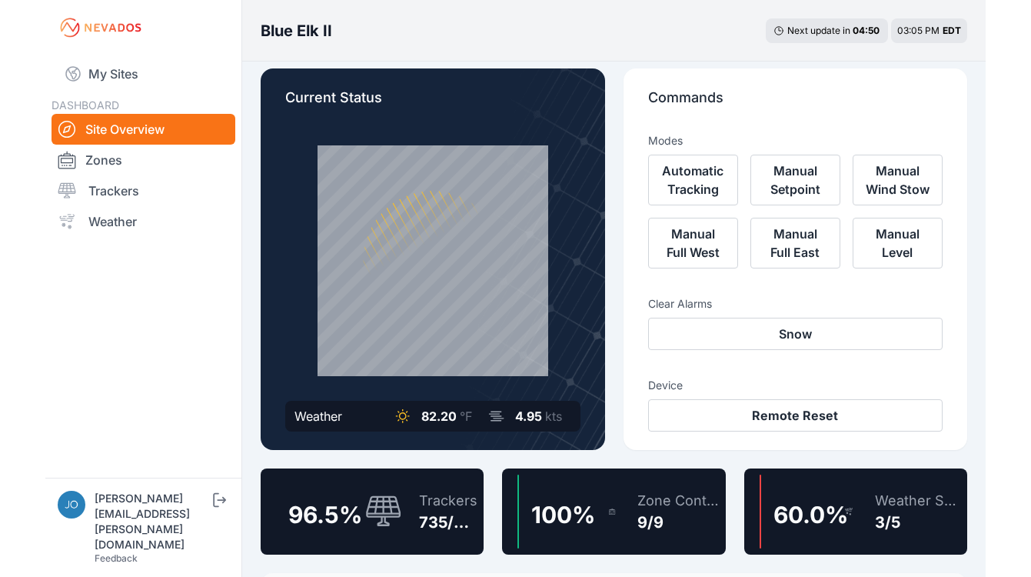
scroll to position [15, 0]
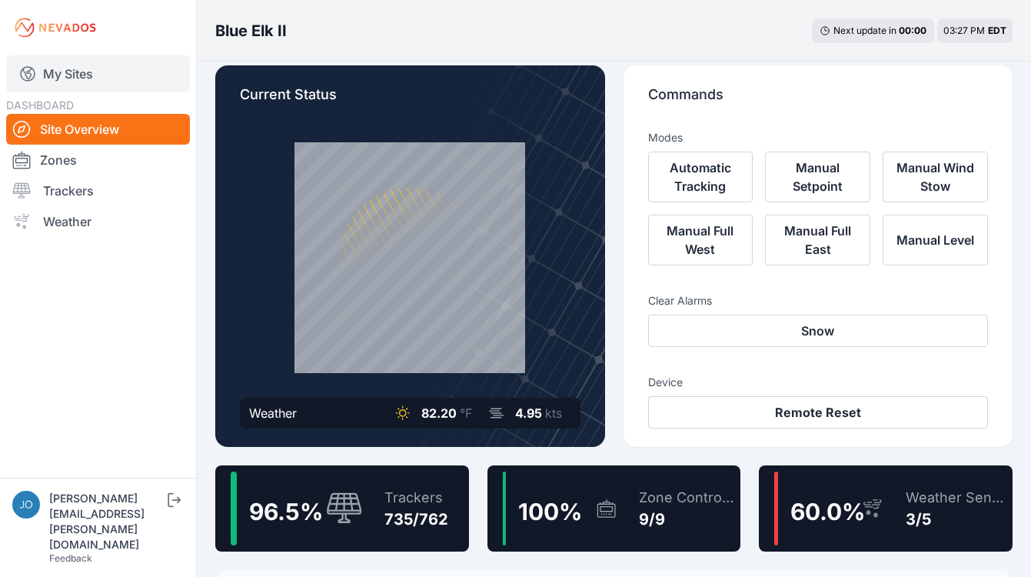
click at [68, 80] on link "My Sites" at bounding box center [98, 73] width 184 height 37
